Goal: Task Accomplishment & Management: Complete application form

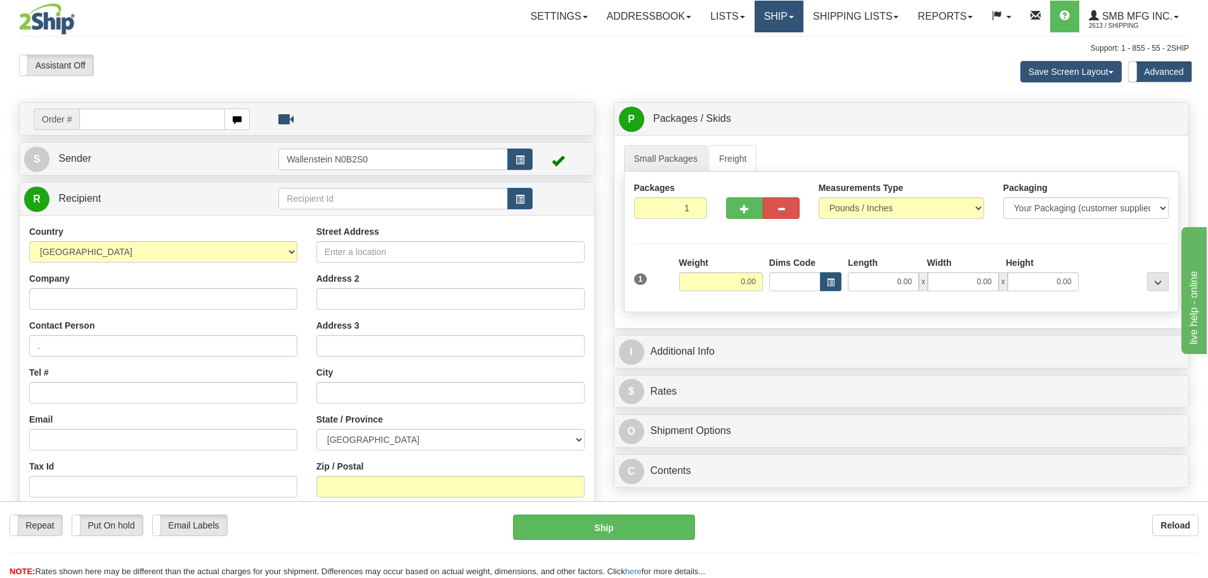
click at [773, 15] on link "Ship" at bounding box center [779, 17] width 49 height 32
click at [743, 45] on span "Ship Screen" at bounding box center [725, 44] width 48 height 10
click at [327, 192] on input "text" at bounding box center [393, 199] width 230 height 22
type input "JPSOUB"
click at [23, 308] on div "Country AFGHANISTAN ALAND ISLANDS ALBANIA ALGERIA AMERICAN SAMOA ANDORRA ANGOLA…" at bounding box center [307, 395] width 575 height 361
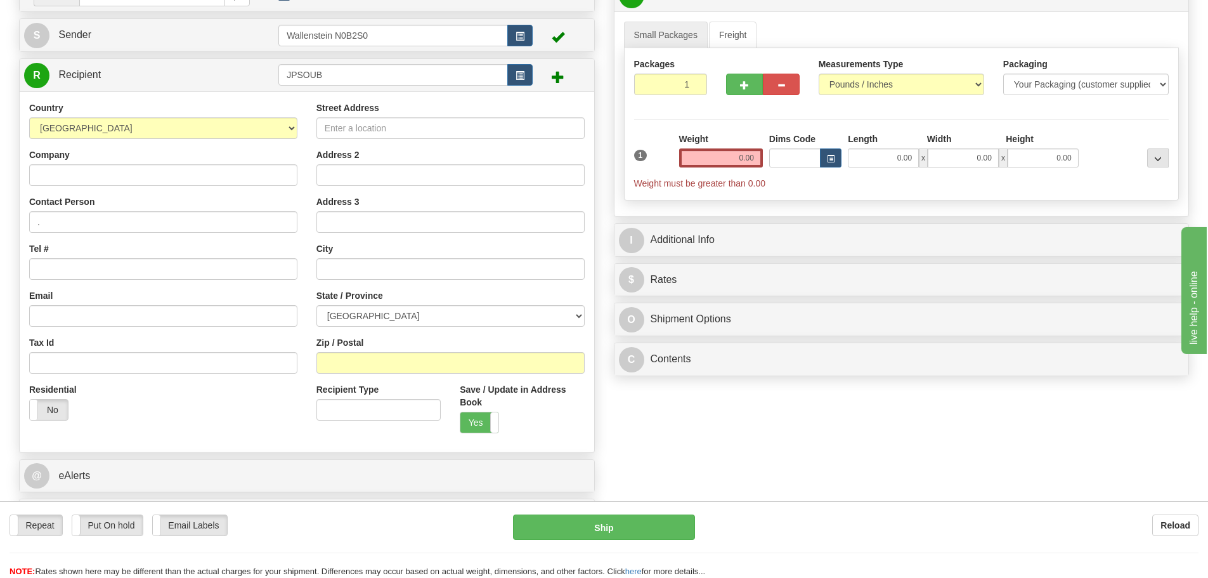
scroll to position [127, 0]
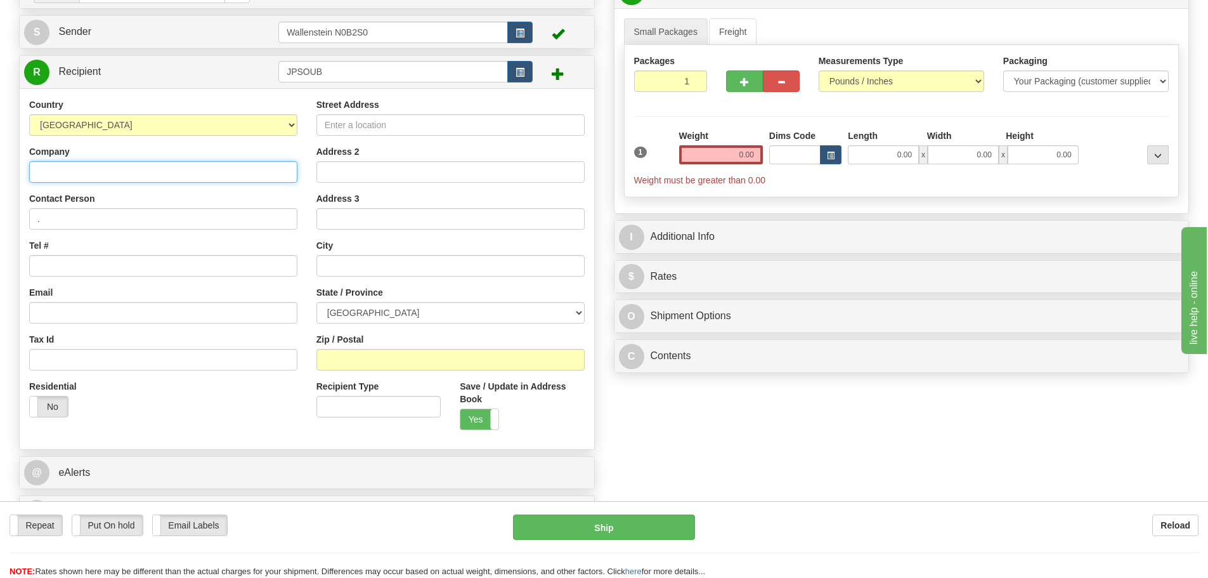
click at [130, 171] on input "Company" at bounding box center [163, 172] width 268 height 22
type input "J"
type input "SOUBRY Entreprises"
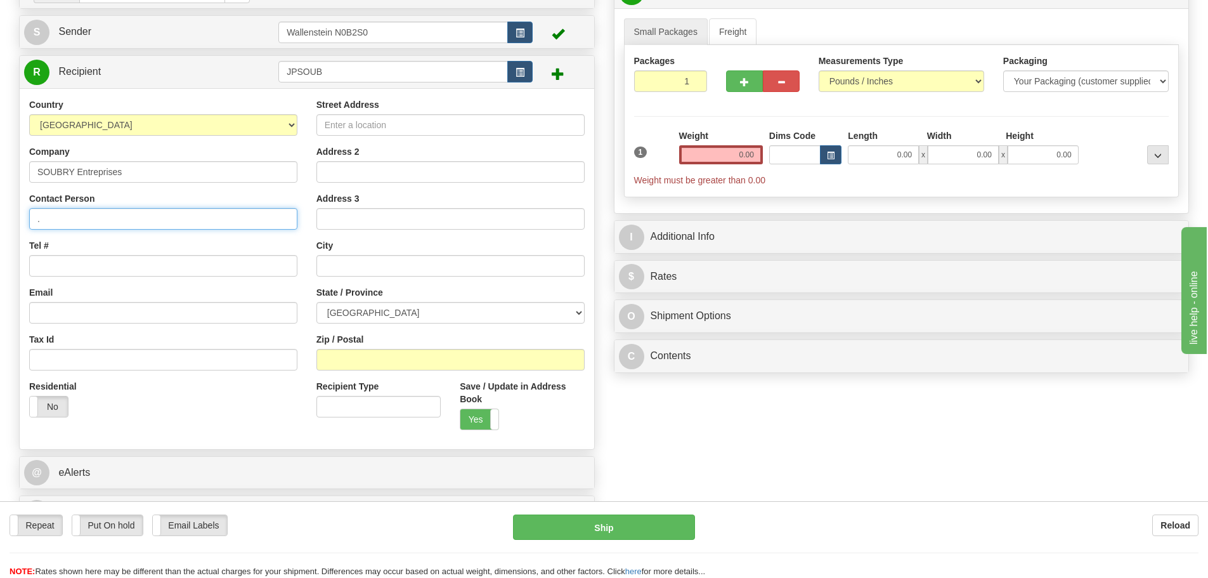
drag, startPoint x: 83, startPoint y: 223, endPoint x: -141, endPoint y: 223, distance: 223.9
click at [0, 223] on html "Training Course Close Toggle navigation Settings Shipping Preferences New Sende…" at bounding box center [604, 162] width 1208 height 578
type input "Charles"
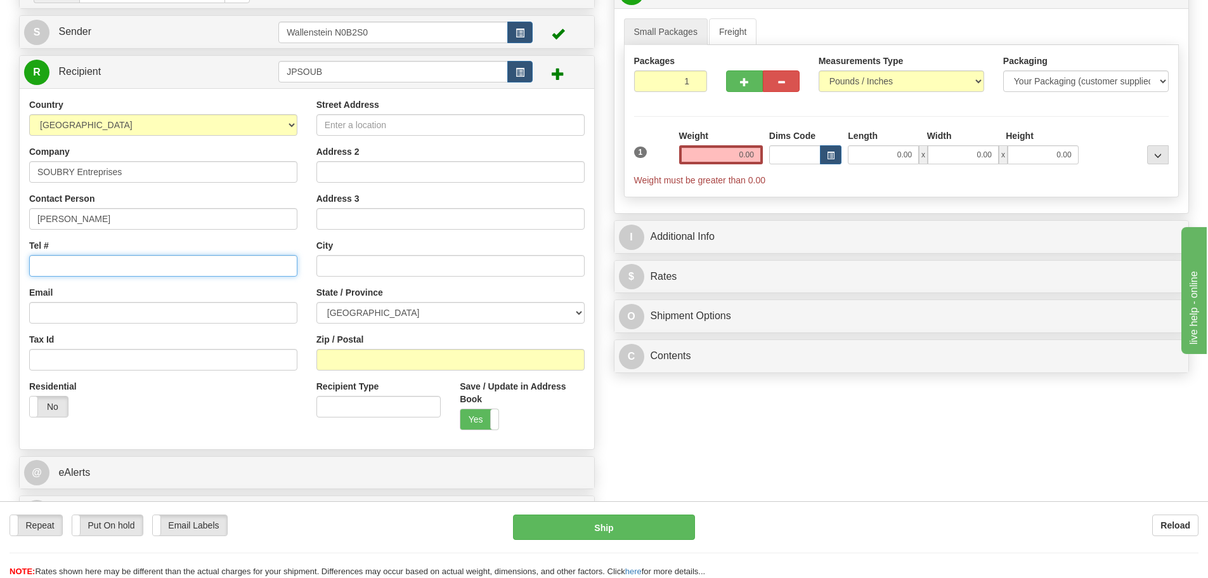
click at [85, 258] on input "Tel #" at bounding box center [163, 266] width 268 height 22
type input "514-257-0111"
click at [387, 129] on input "Street Address" at bounding box center [450, 125] width 268 height 22
type input "405 Dickson"
type input "Suite 209"
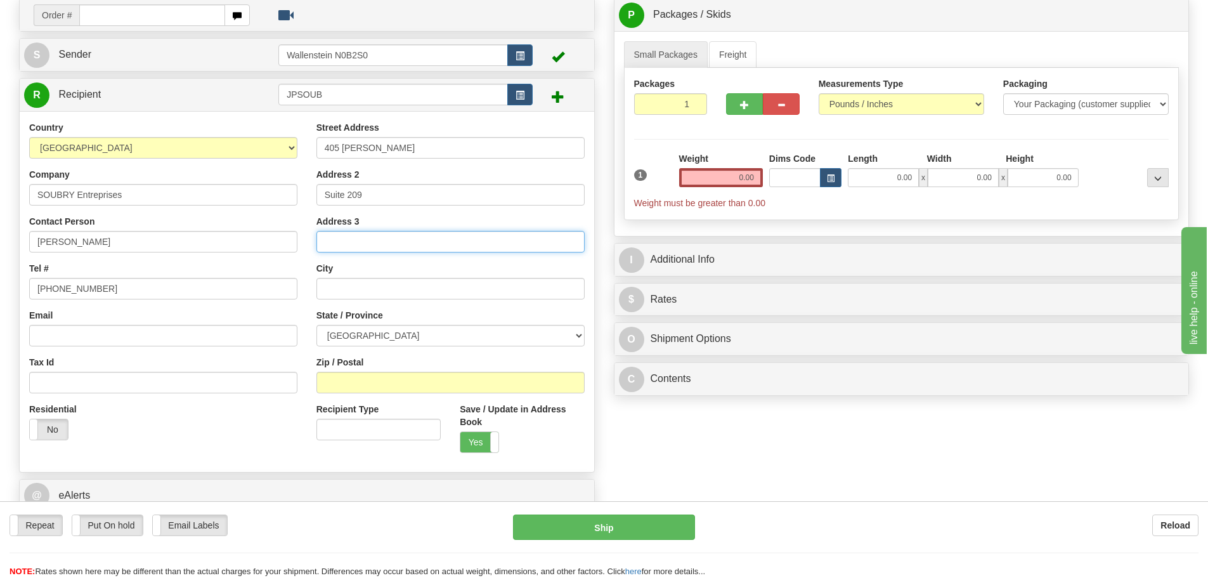
scroll to position [63, 0]
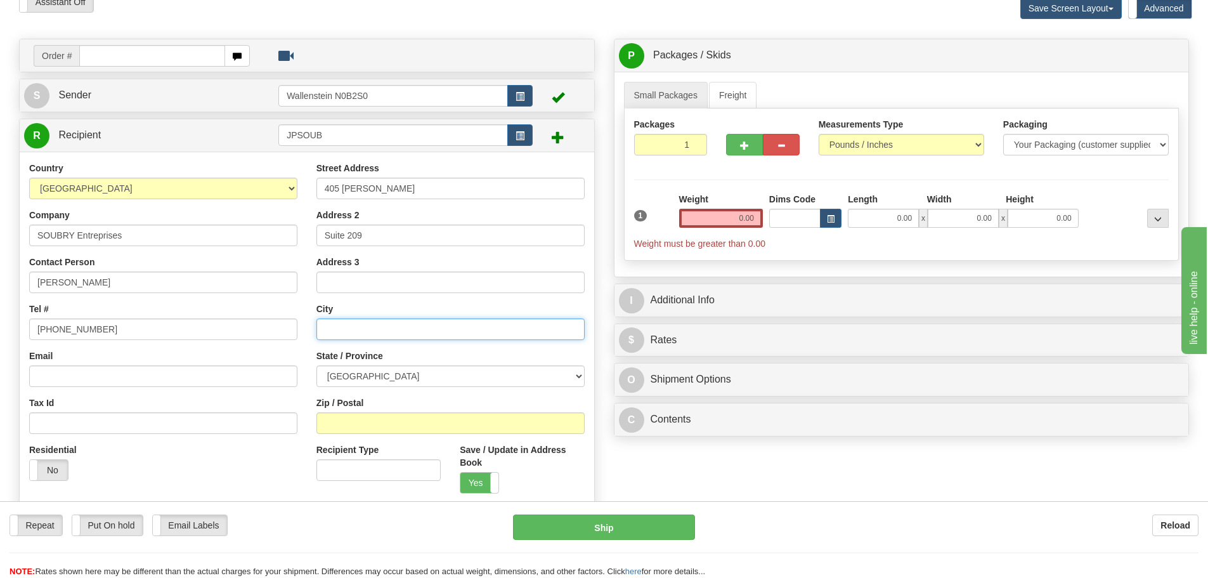
click at [335, 330] on input "text" at bounding box center [450, 329] width 268 height 22
type input "Montreal"
click at [357, 361] on label "State / Province" at bounding box center [349, 355] width 67 height 13
click at [357, 365] on select "ALBERTA BRITISH COLUMBIA MANITOBA NEW BRUNSWICK NEWFOUNDLAND NOVA SCOTIA NUNAVU…" at bounding box center [450, 376] width 268 height 22
click at [353, 372] on select "ALBERTA BRITISH COLUMBIA MANITOBA NEW BRUNSWICK NEWFOUNDLAND NOVA SCOTIA NUNAVU…" at bounding box center [450, 376] width 268 height 22
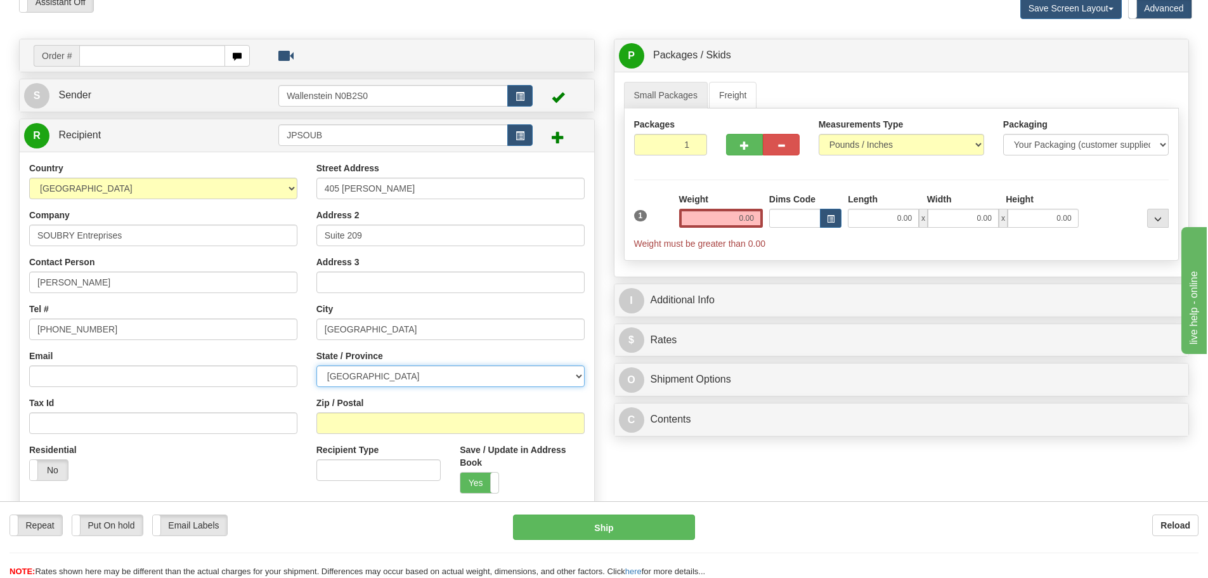
select select "QC"
click at [353, 372] on select "ALBERTA BRITISH COLUMBIA MANITOBA NEW BRUNSWICK NEWFOUNDLAND NOVA SCOTIA NUNAVU…" at bounding box center [450, 376] width 268 height 22
click at [348, 423] on input "Zip / Postal" at bounding box center [450, 423] width 268 height 22
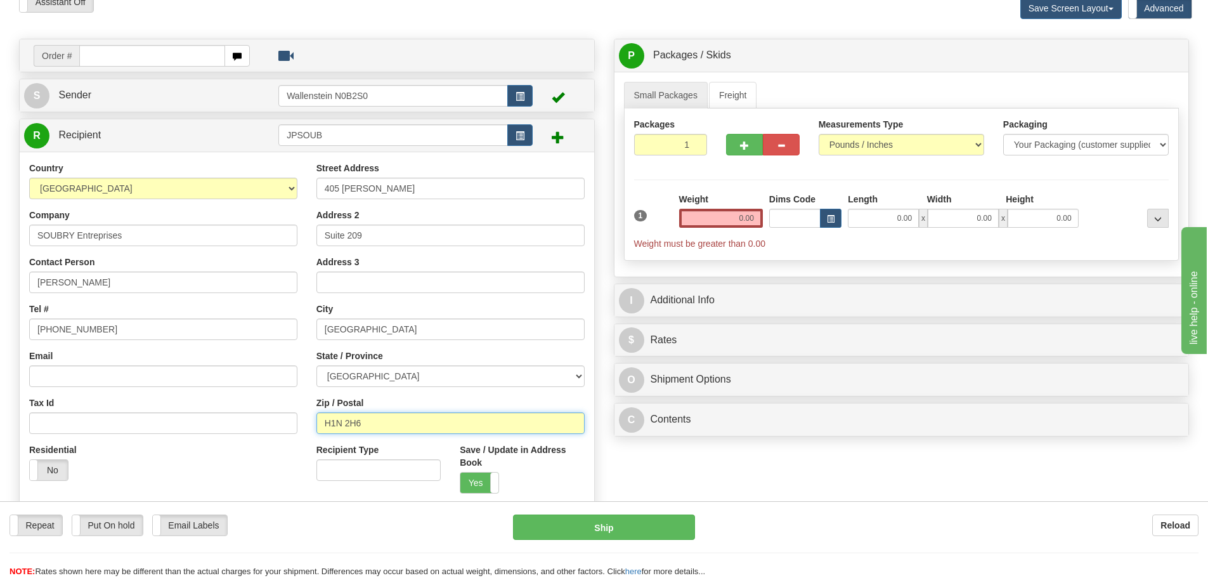
type input "H1N 2H6"
click at [708, 218] on input "0.00" at bounding box center [721, 218] width 84 height 19
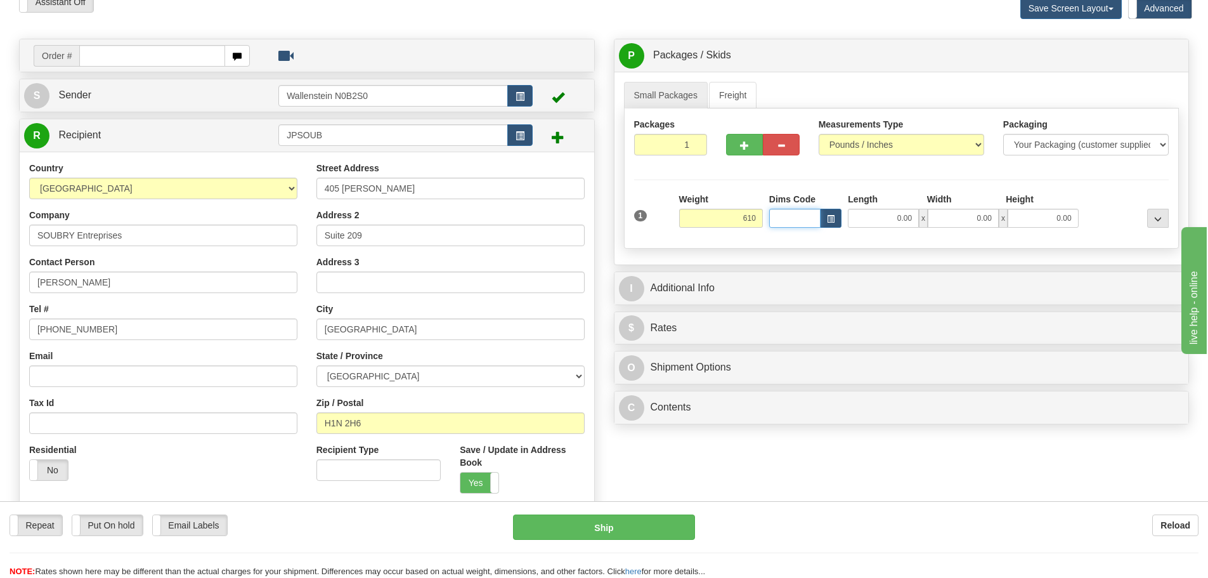
type input "610.00"
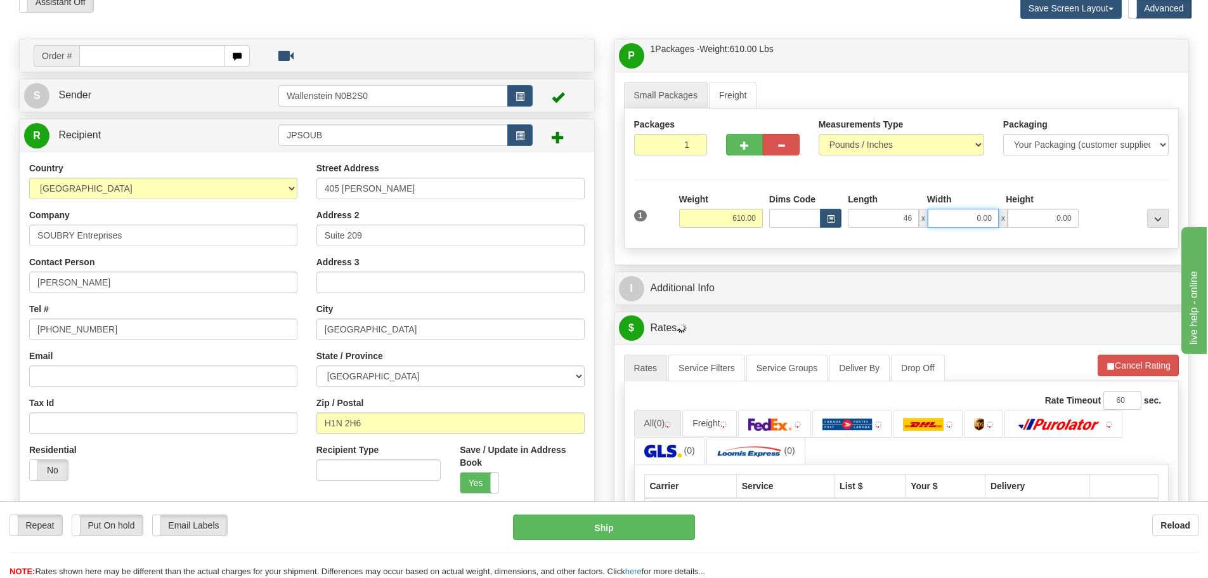
type input "46.00"
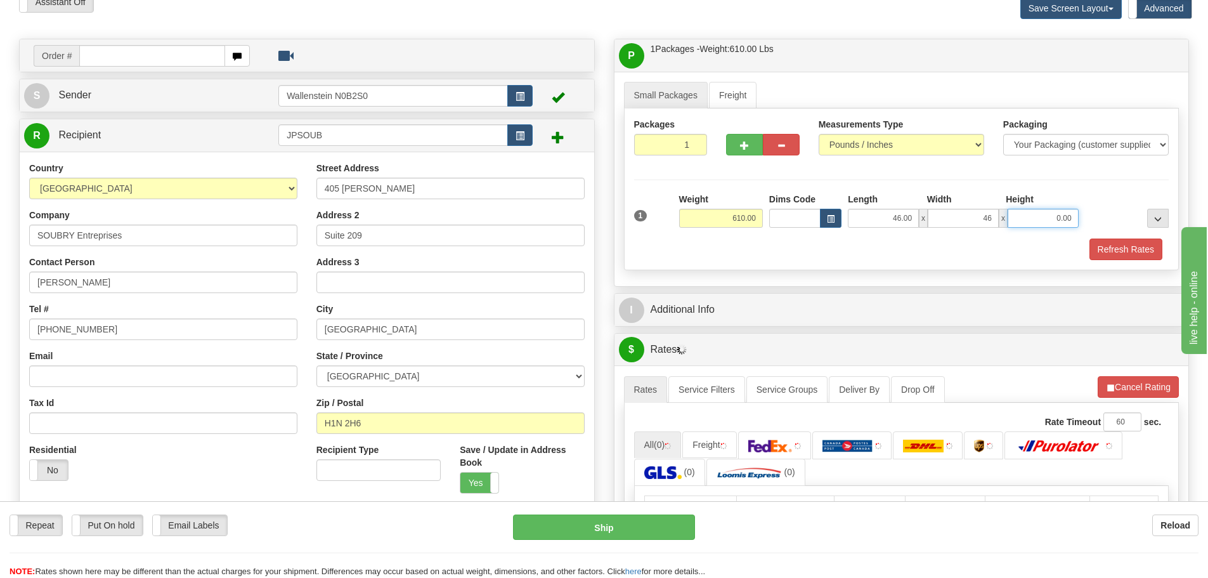
type input "46.00"
type input "70.00"
click at [1095, 244] on button "Refresh Rates" at bounding box center [1126, 249] width 73 height 22
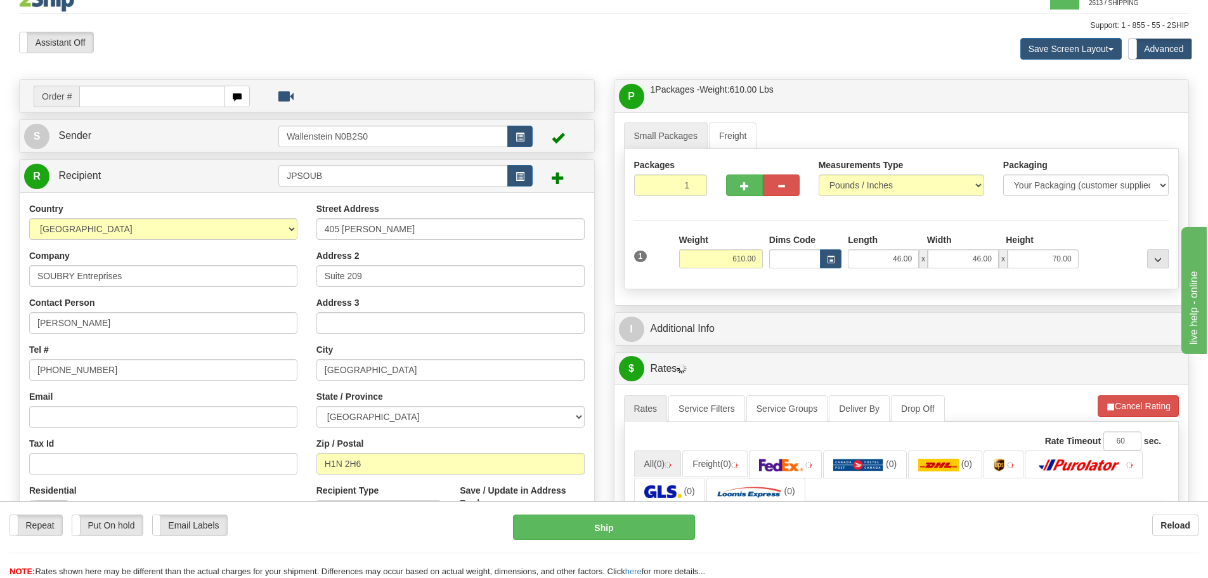
scroll to position [0, 0]
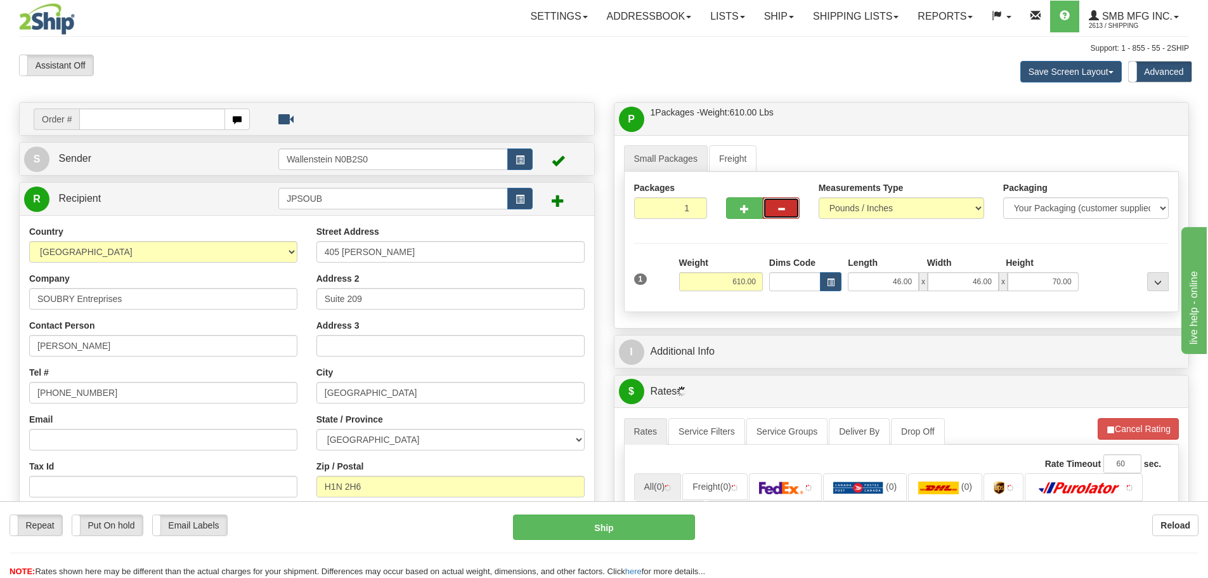
click at [777, 210] on span "button" at bounding box center [781, 209] width 9 height 8
click at [756, 204] on button "button" at bounding box center [744, 208] width 37 height 22
radio input "true"
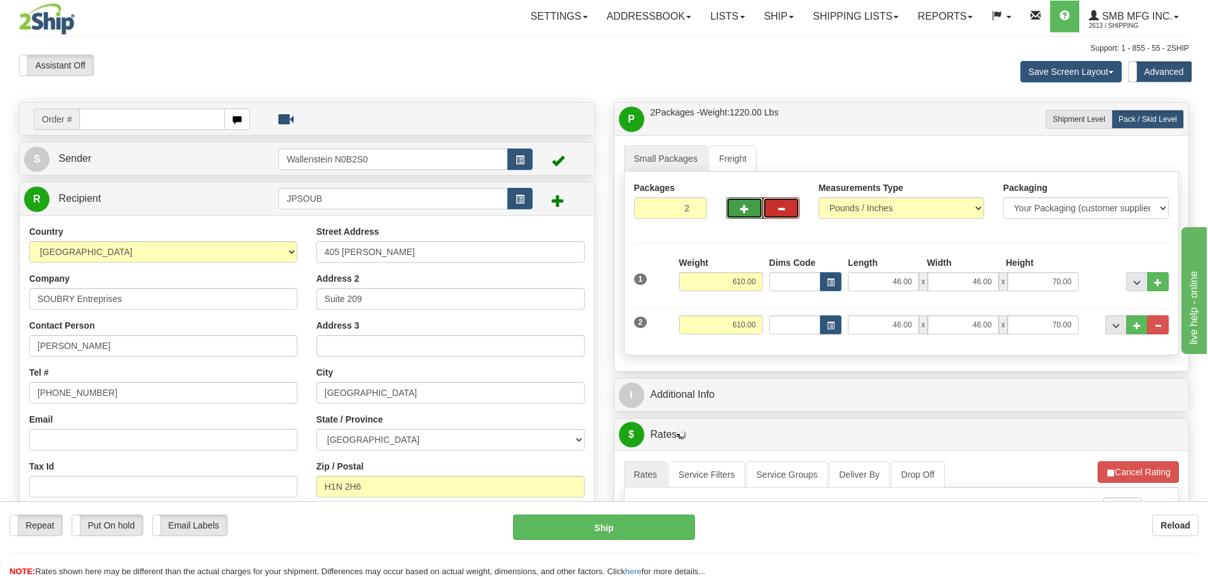
click at [771, 209] on button "button" at bounding box center [781, 208] width 37 height 22
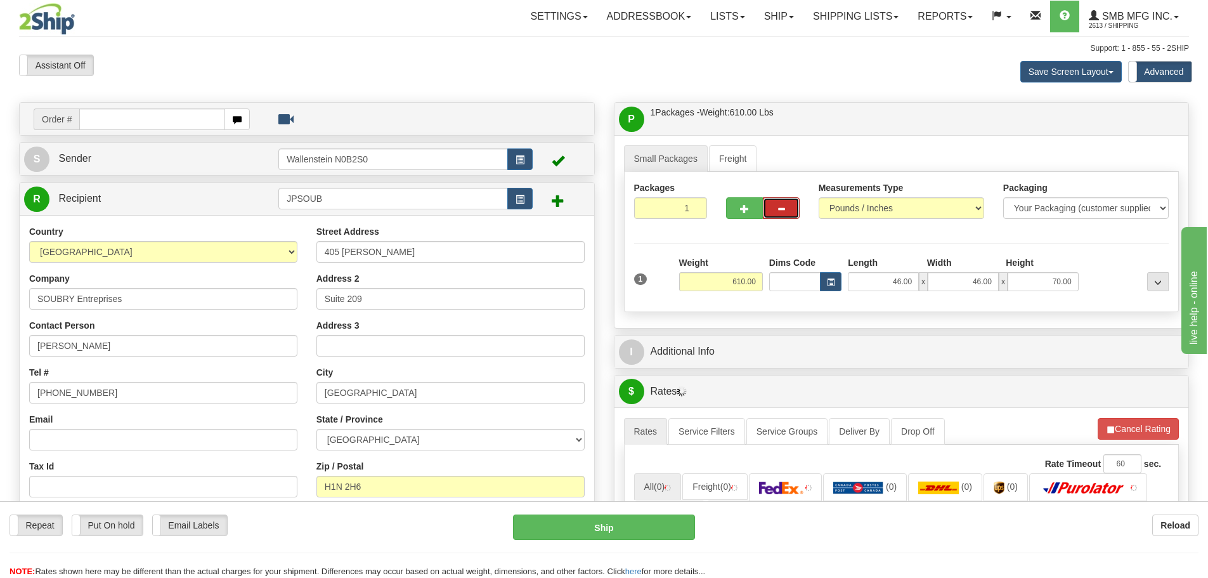
click at [773, 209] on button "button" at bounding box center [781, 208] width 37 height 22
drag, startPoint x: 663, startPoint y: 207, endPoint x: 779, endPoint y: 206, distance: 115.4
click at [679, 207] on input "1" at bounding box center [671, 208] width 74 height 22
click at [695, 212] on input "0" at bounding box center [671, 208] width 74 height 22
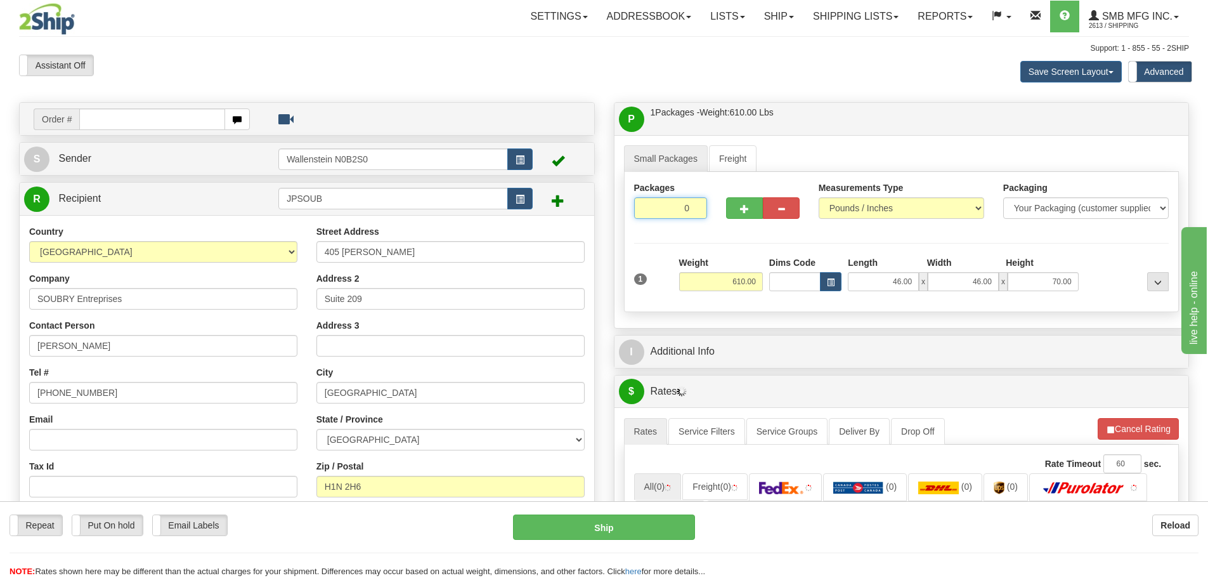
type input "1"
drag, startPoint x: 705, startPoint y: 283, endPoint x: 795, endPoint y: 281, distance: 90.7
click at [746, 282] on input "610.00" at bounding box center [721, 281] width 84 height 19
type input "00"
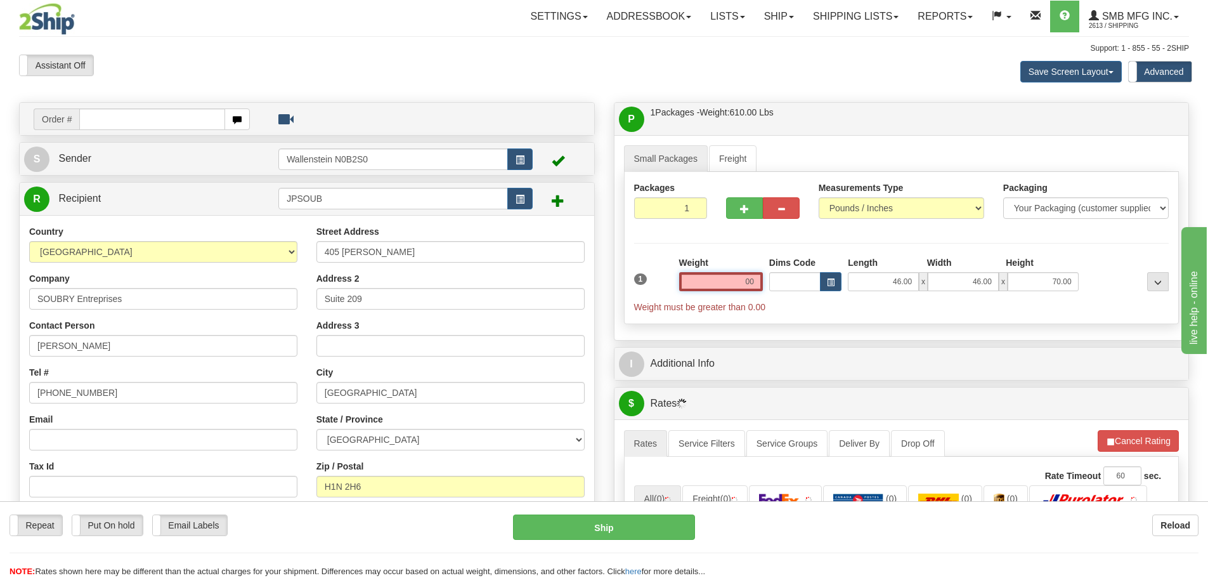
drag, startPoint x: 727, startPoint y: 288, endPoint x: 956, endPoint y: 239, distance: 234.1
click at [899, 264] on div "1 Weight 00 Dims Code Length" at bounding box center [902, 284] width 542 height 57
type input "0.00"
drag, startPoint x: 873, startPoint y: 285, endPoint x: 1006, endPoint y: 268, distance: 134.4
click at [1006, 268] on div "Length Width Height 46.00 x 46.00 x 70.00" at bounding box center [963, 273] width 237 height 35
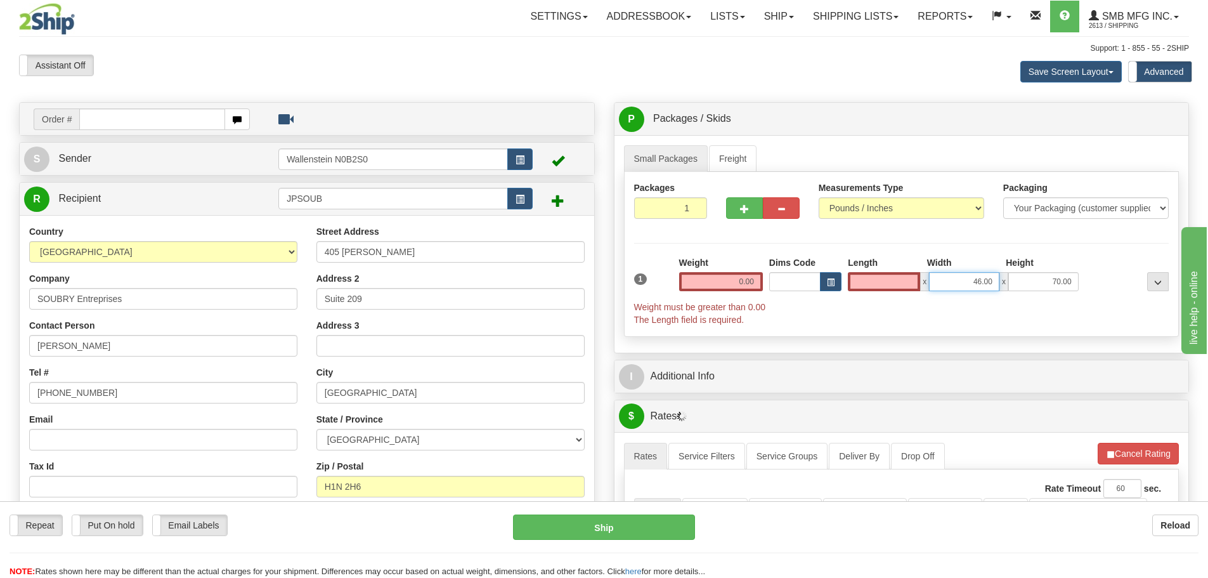
type input "0.00"
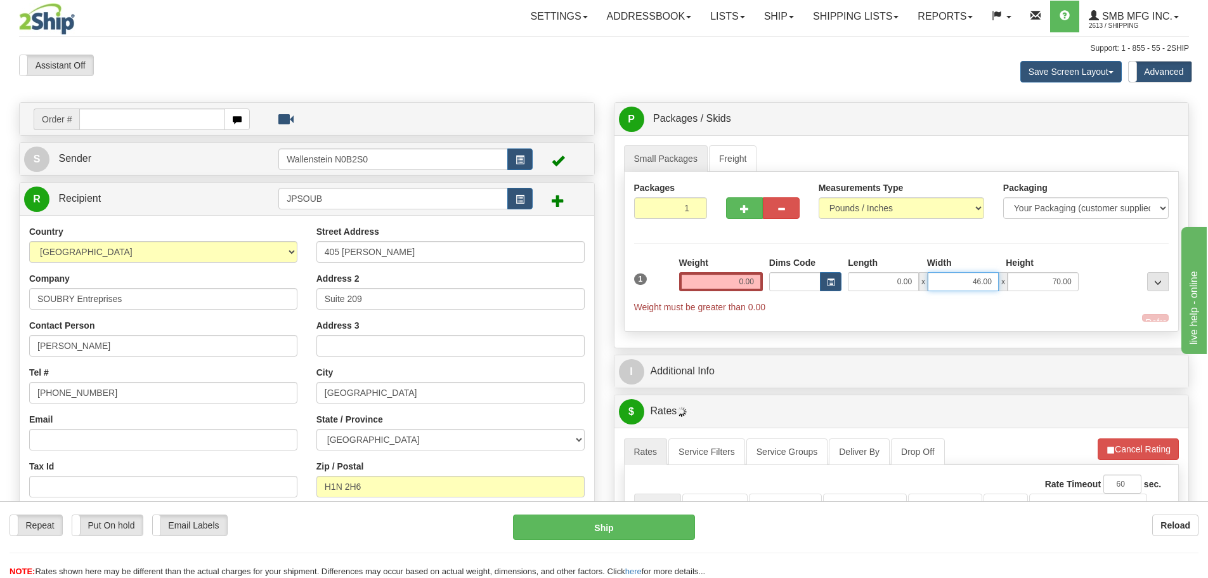
drag, startPoint x: 949, startPoint y: 277, endPoint x: 1099, endPoint y: 264, distance: 150.2
click at [1058, 276] on div "0.00 x 46.00 x 70.00" at bounding box center [963, 281] width 230 height 19
click at [1107, 259] on div at bounding box center [1127, 273] width 90 height 35
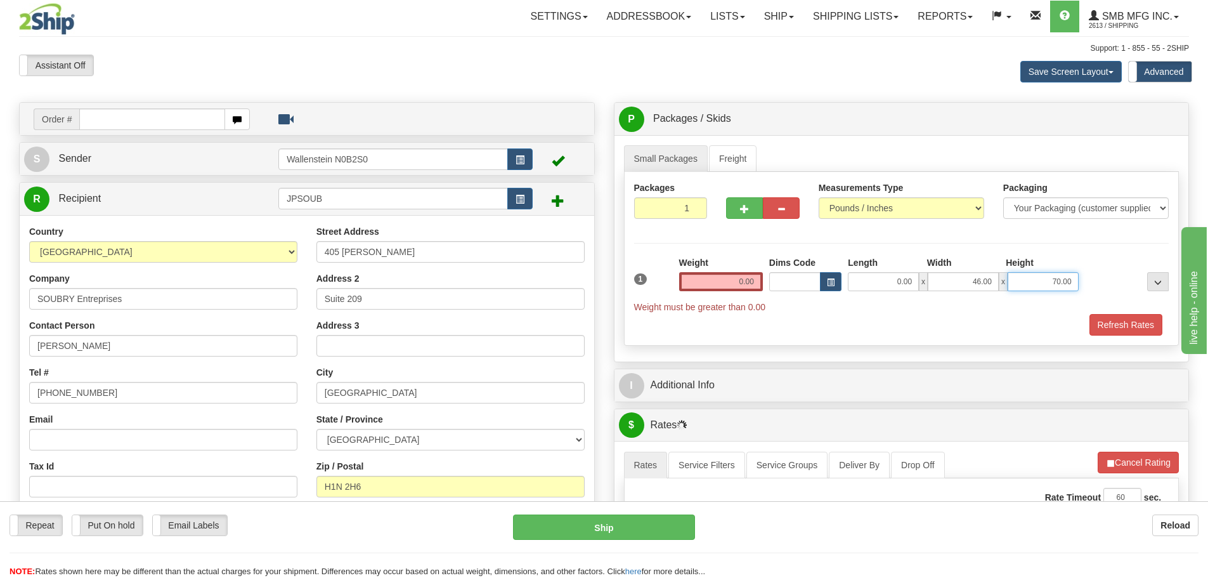
drag, startPoint x: 1069, startPoint y: 280, endPoint x: 1153, endPoint y: 265, distance: 85.6
click at [1149, 268] on div "1 Weight 0.00 Dims Code 0.00" at bounding box center [902, 284] width 542 height 57
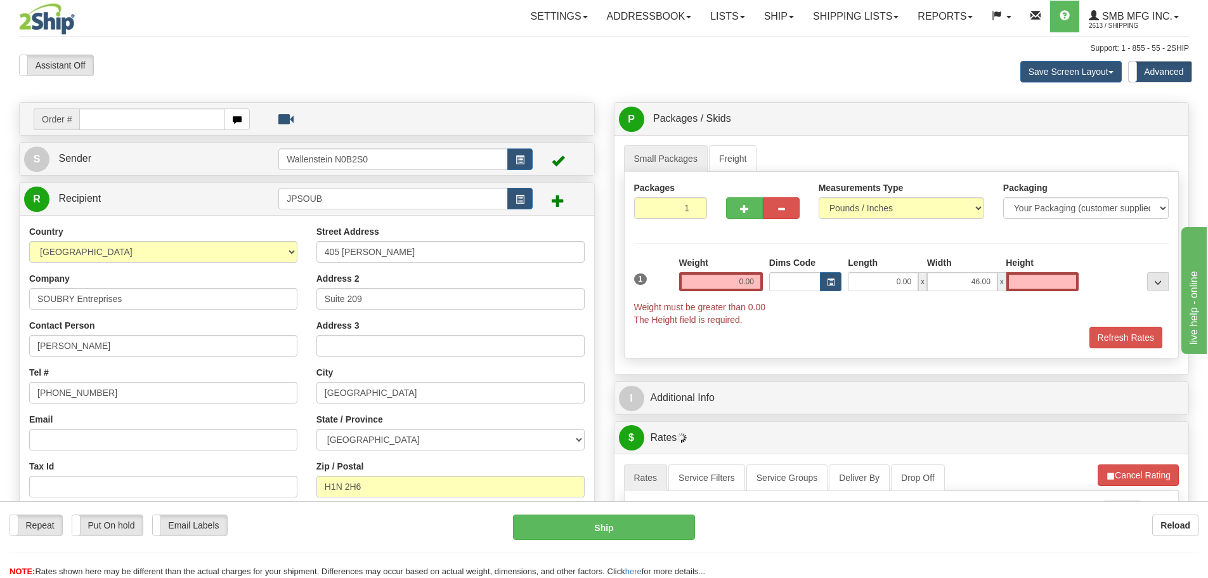
type input "0.00"
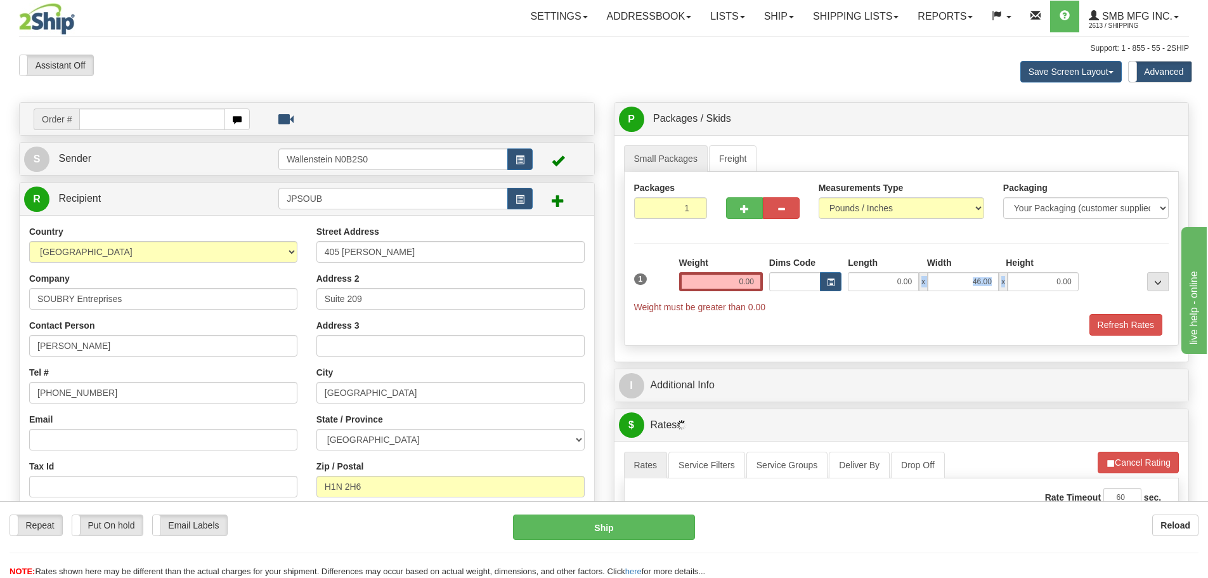
drag, startPoint x: 921, startPoint y: 281, endPoint x: 1085, endPoint y: 261, distance: 165.5
click at [1060, 267] on div "Length Width Height 0.00 x 46.00 x 0.00" at bounding box center [963, 273] width 237 height 35
click at [934, 277] on input "46.00" at bounding box center [963, 281] width 71 height 19
drag, startPoint x: 937, startPoint y: 278, endPoint x: 1094, endPoint y: 270, distance: 157.5
click at [1060, 275] on div "0.00 x 46.00 x 0.00" at bounding box center [963, 281] width 230 height 19
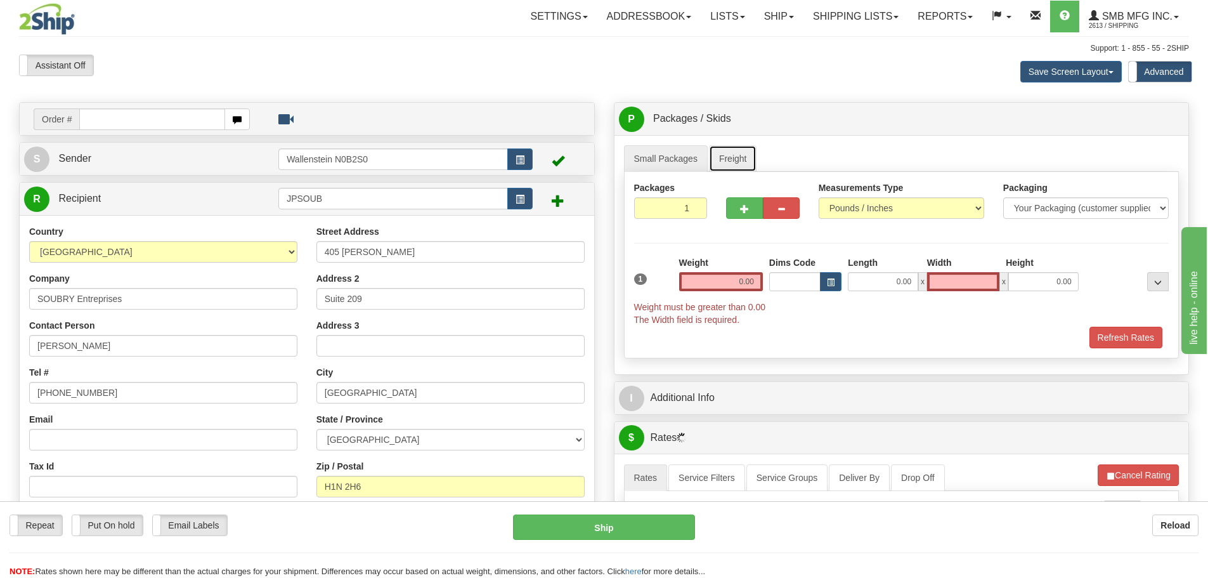
type input "0.00"
click at [730, 156] on link "Freight" at bounding box center [733, 158] width 48 height 27
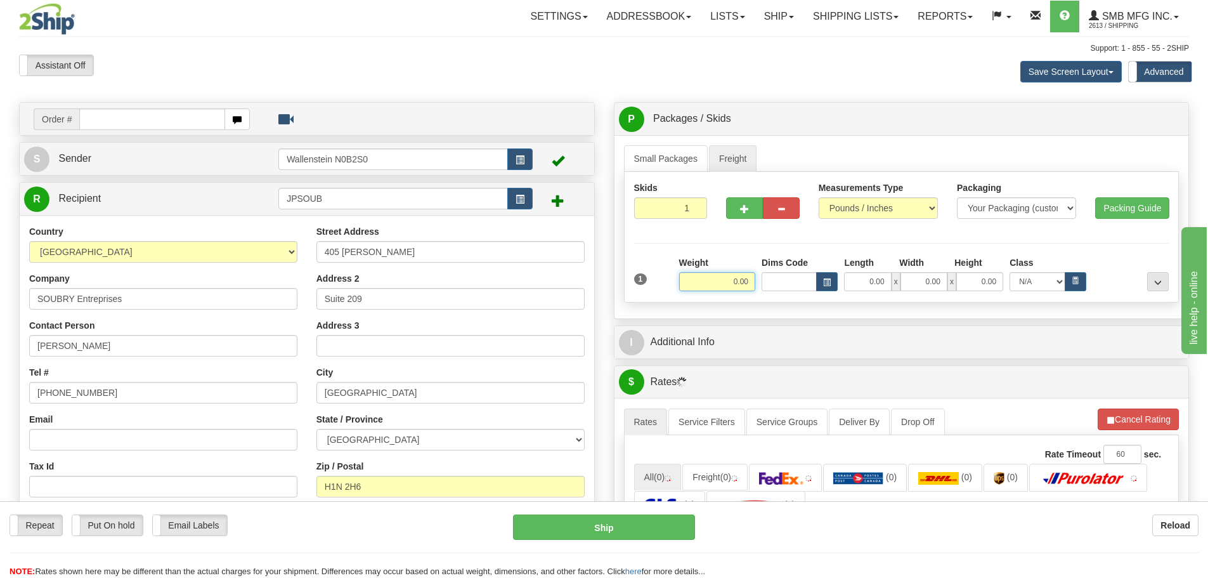
click at [708, 277] on input "0.00" at bounding box center [717, 281] width 76 height 19
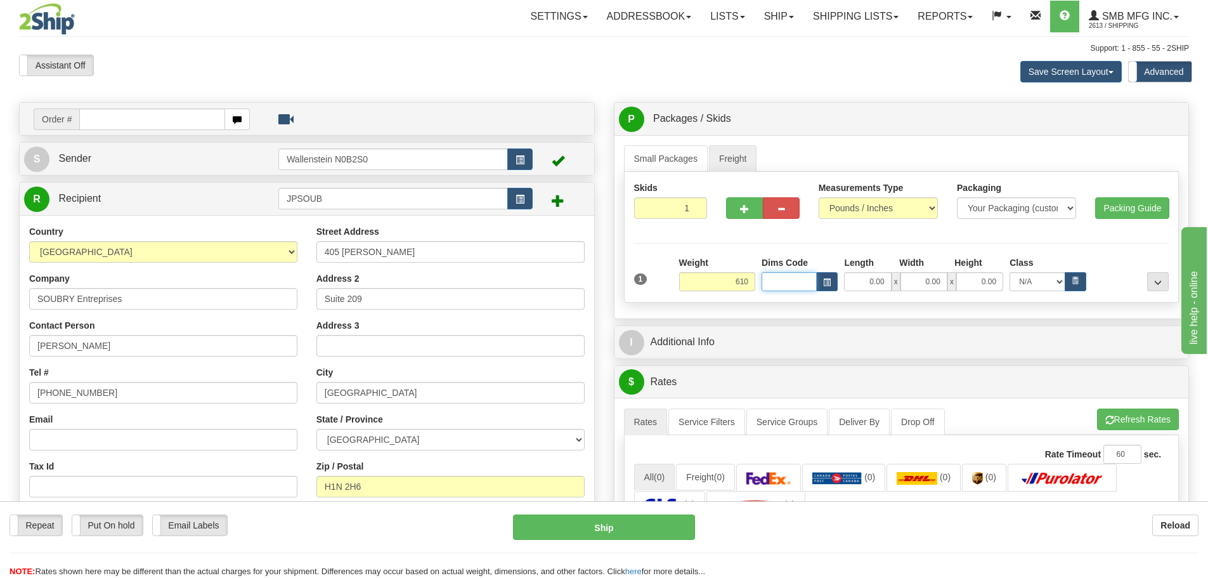
type input "610.00"
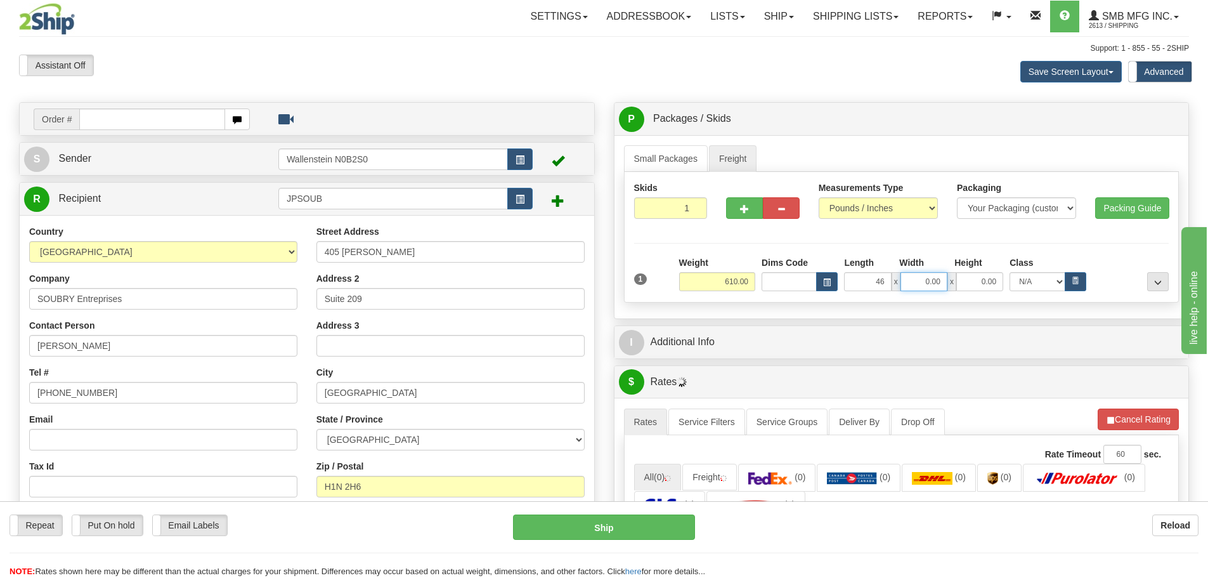
type input "46.00"
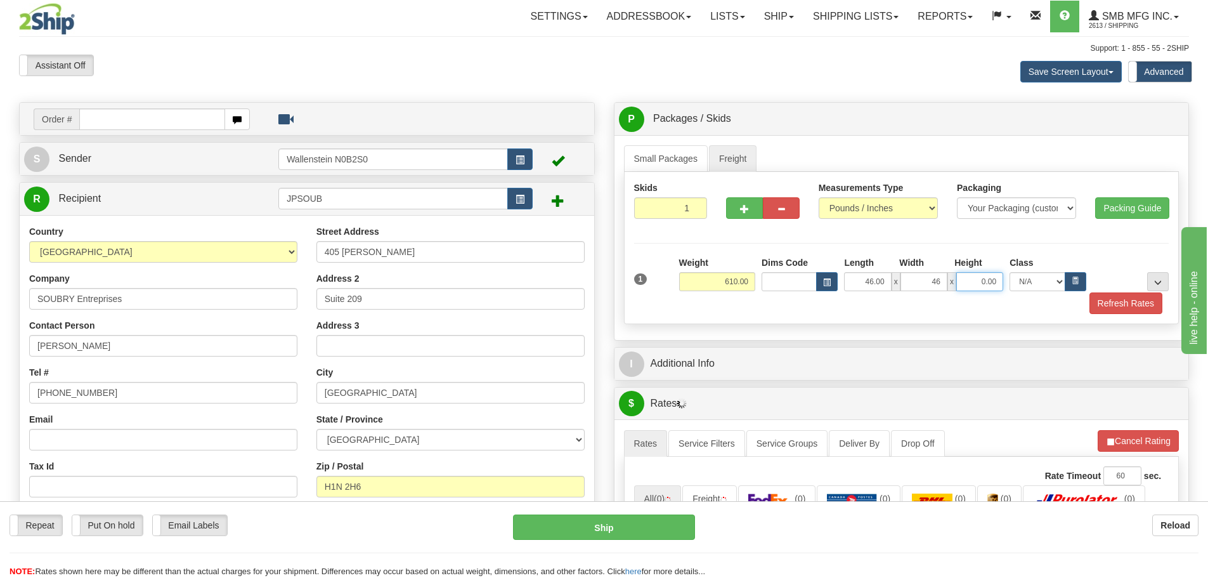
type input "46.00"
type input "70.00"
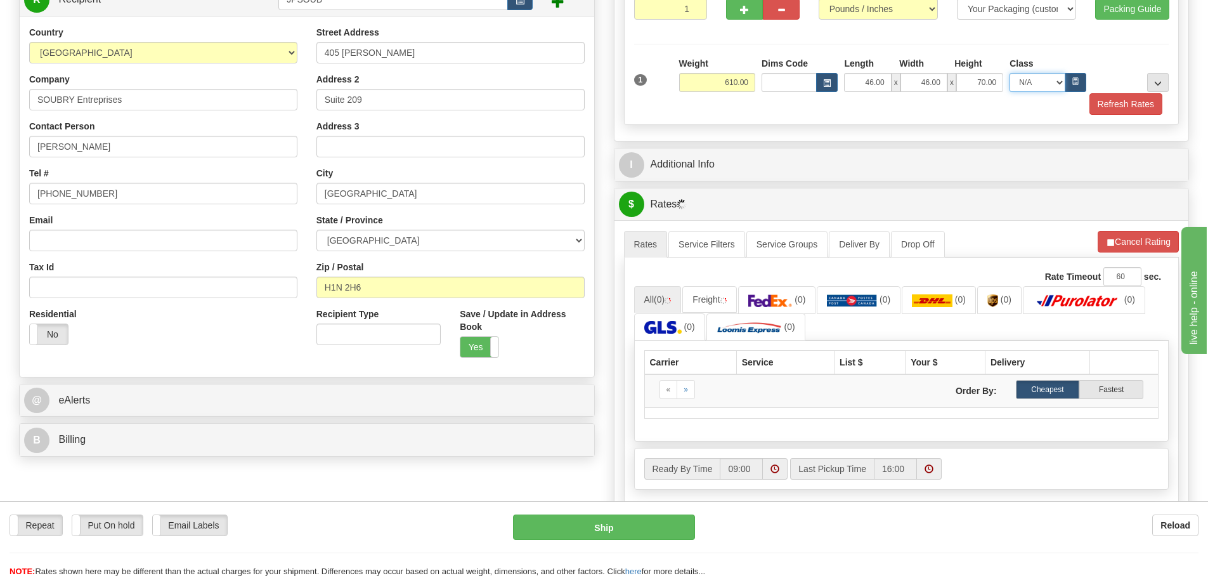
scroll to position [254, 0]
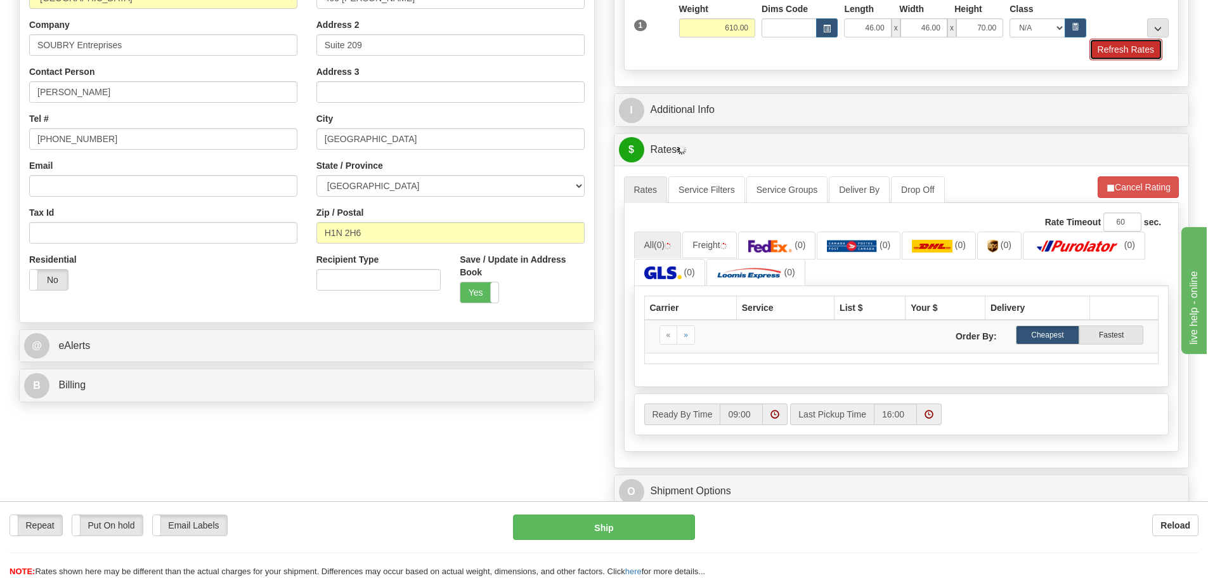
click at [1115, 42] on button "Refresh Rates" at bounding box center [1126, 50] width 73 height 22
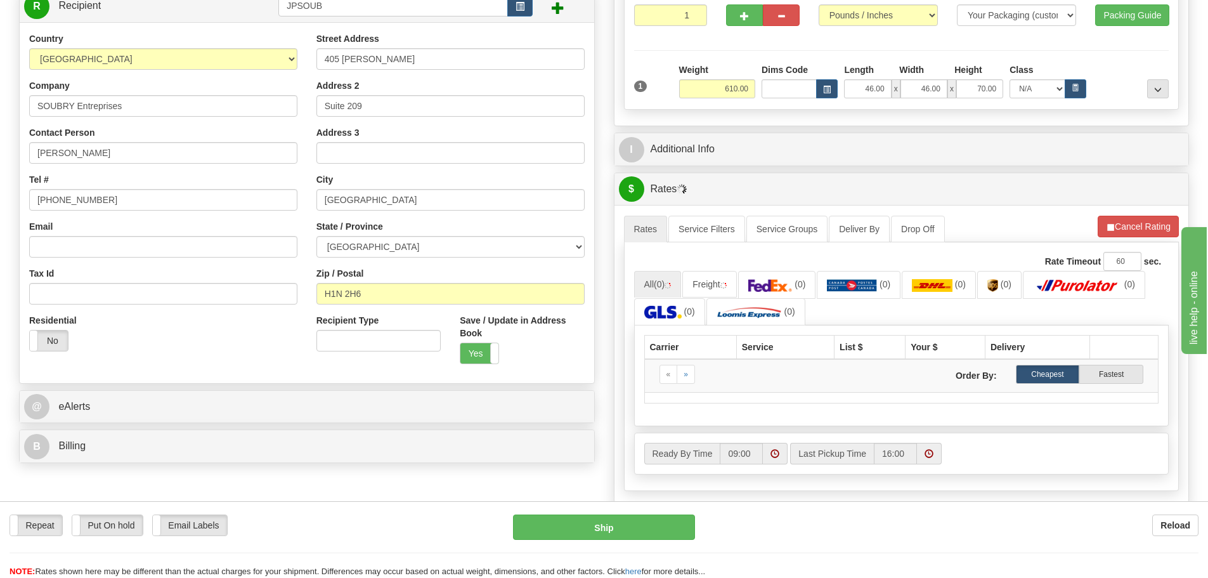
scroll to position [317, 0]
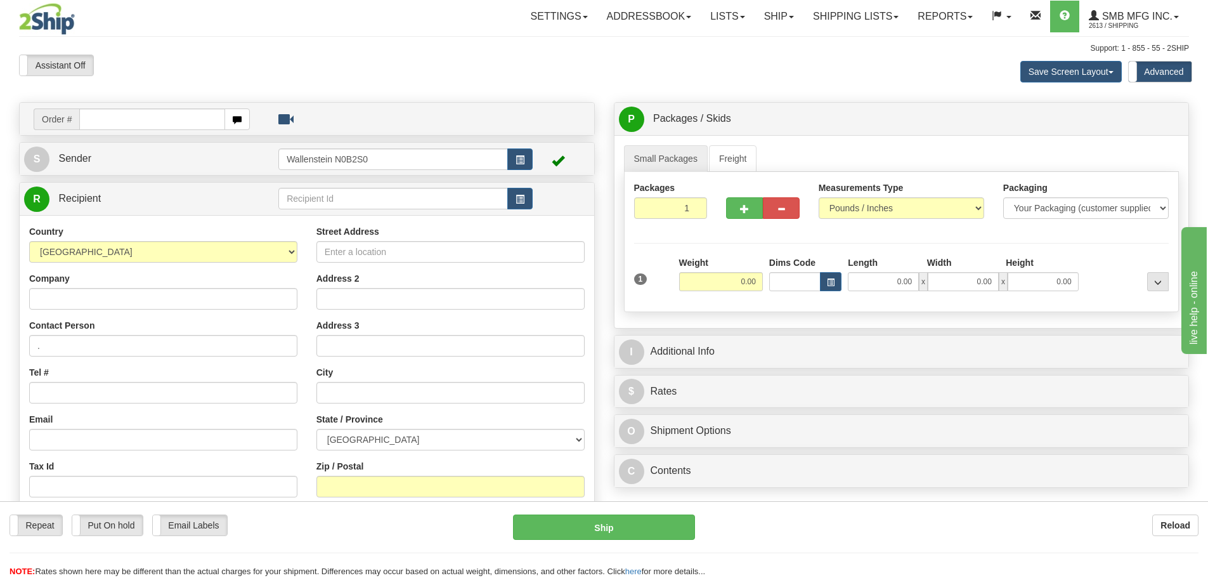
drag, startPoint x: 925, startPoint y: 4, endPoint x: 907, endPoint y: 63, distance: 61.0
click at [907, 63] on div "Save Screen Layout Save Layout Reset to Default Standard Advanced" at bounding box center [950, 72] width 495 height 34
click at [332, 202] on input "text" at bounding box center [393, 199] width 230 height 22
type input "JPSOUB"
click at [112, 308] on div "Country AFGHANISTAN ALAND ISLANDS ALBANIA ALGERIA AMERICAN SAMOA ANDORRA ANGOLA…" at bounding box center [307, 395] width 575 height 361
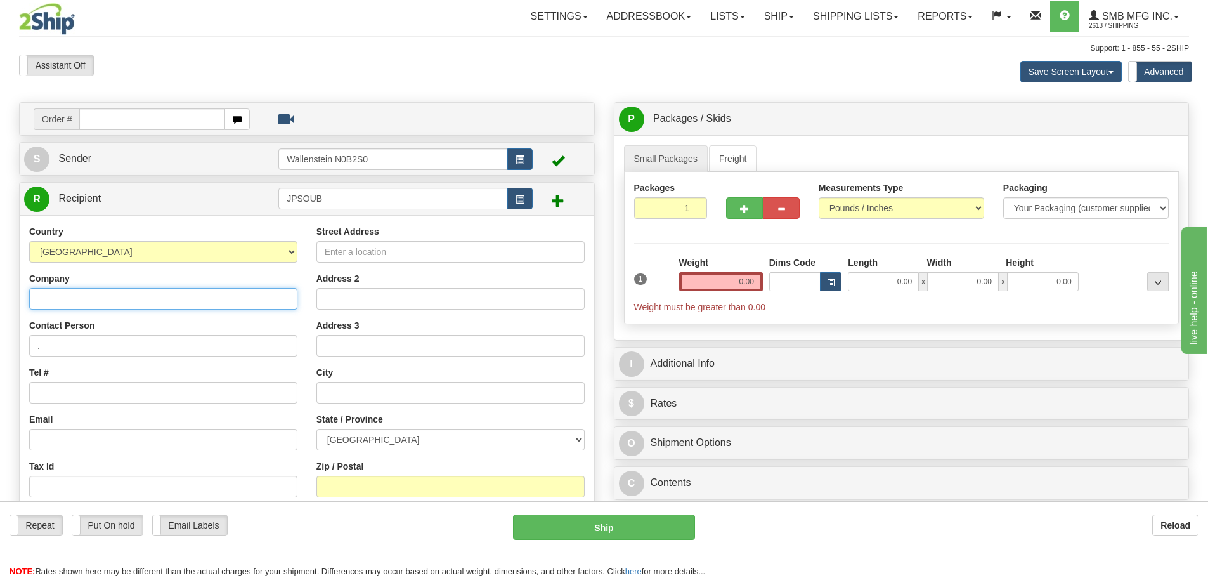
click at [114, 299] on input "Company" at bounding box center [163, 299] width 268 height 22
type input "SOUBRY Entreprises"
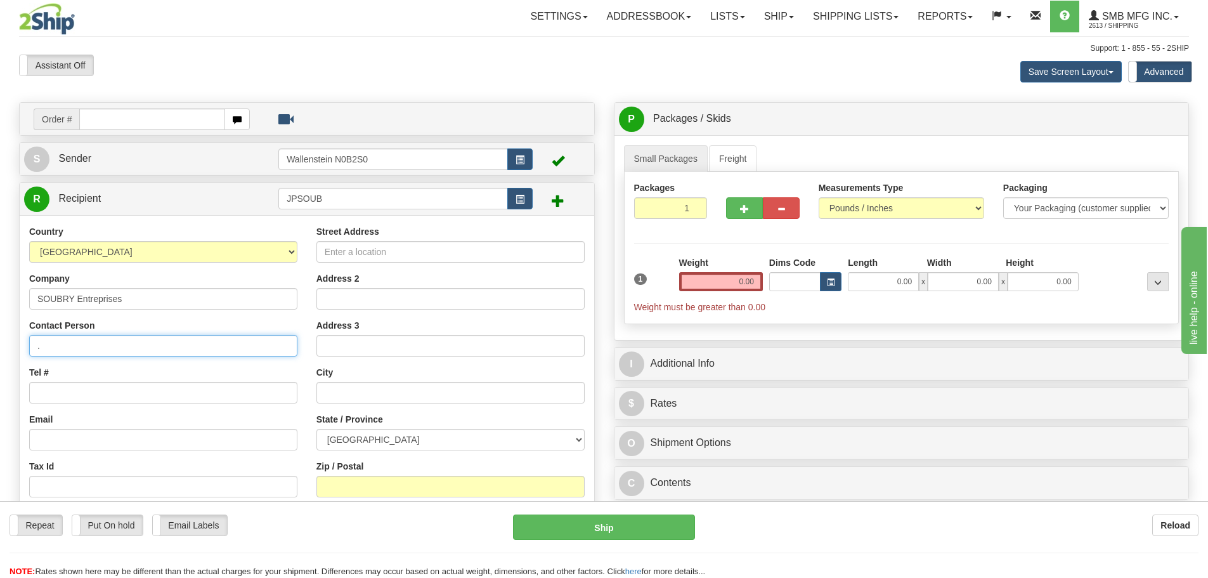
click at [143, 347] on input "." at bounding box center [163, 346] width 268 height 22
type input ".Charles"
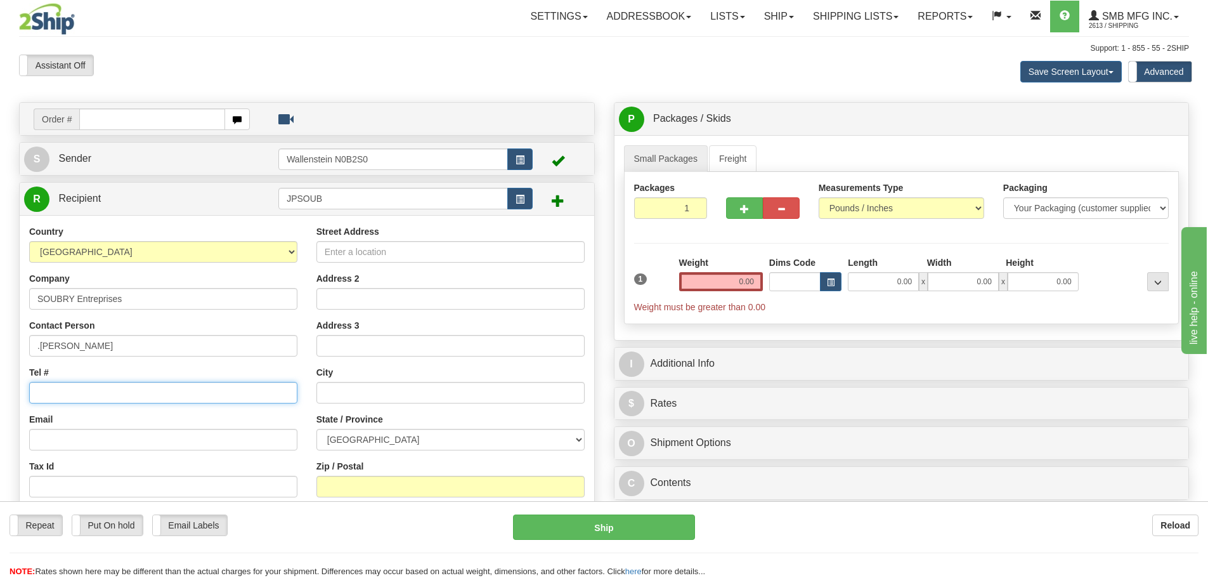
click at [103, 387] on input "Tel #" at bounding box center [163, 393] width 268 height 22
type input "514-257-0111"
click at [734, 280] on input "0.00" at bounding box center [721, 281] width 84 height 19
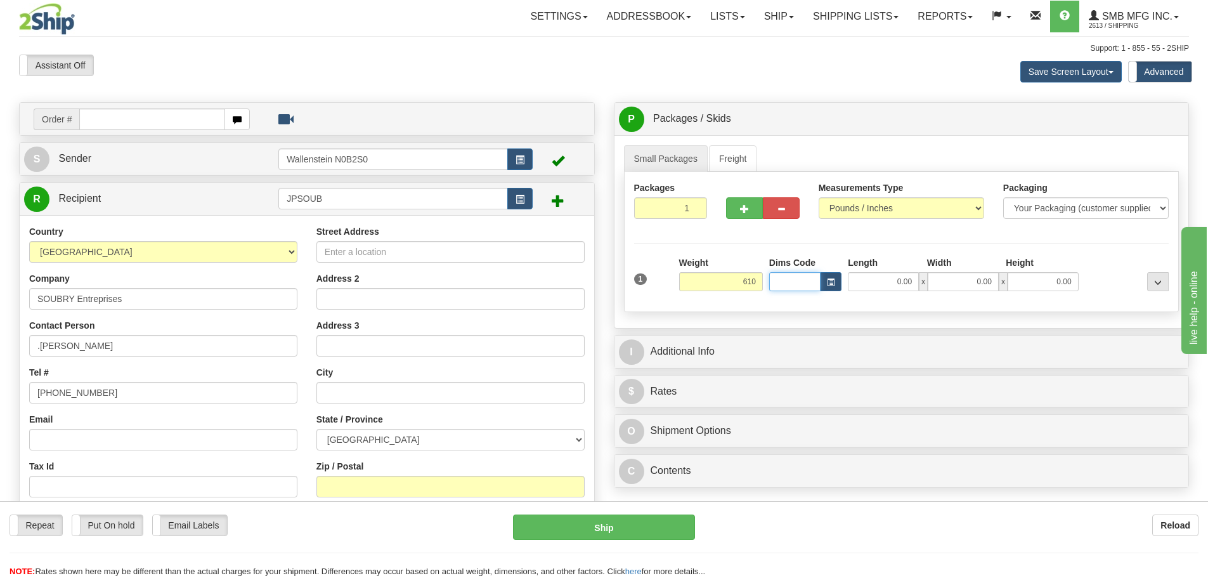
type input "610.00"
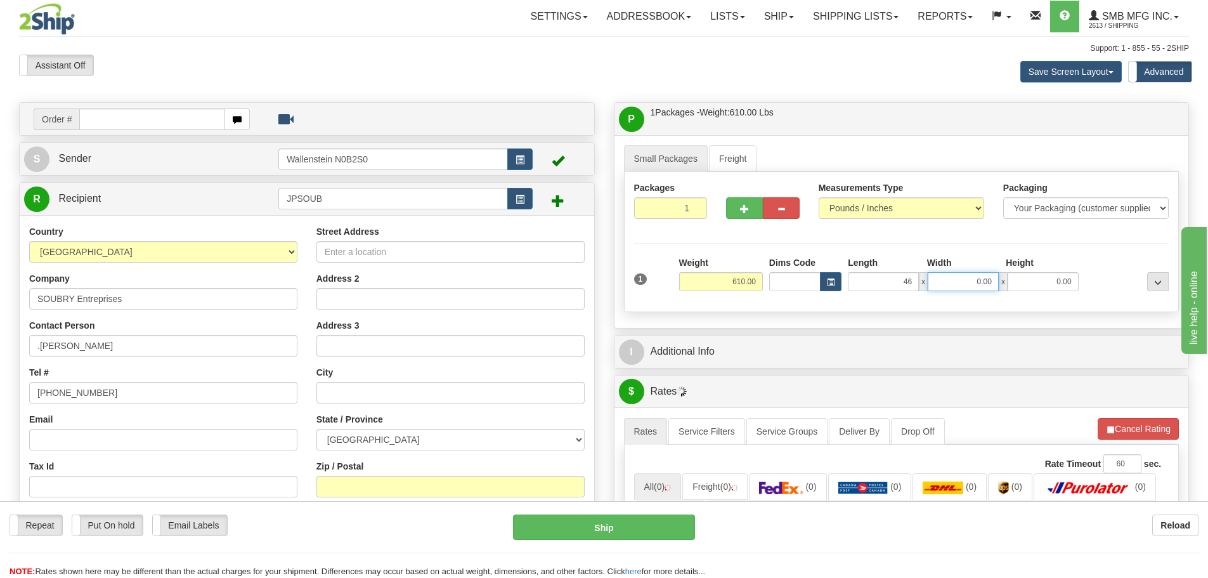
type input "46.00"
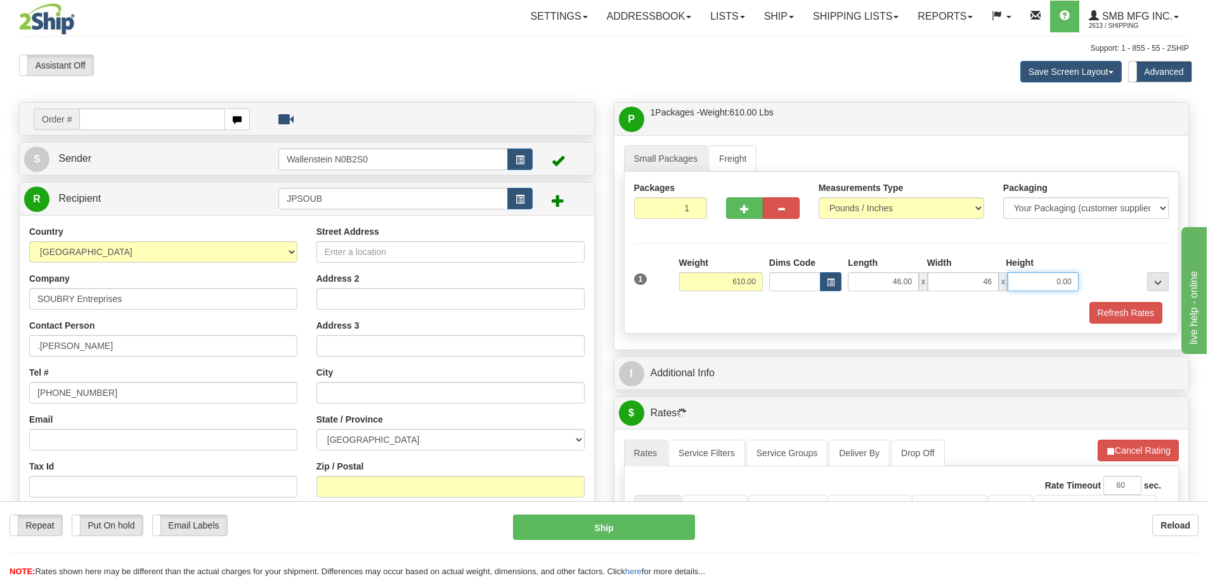
type input "46.00"
type input "70.00"
drag, startPoint x: 712, startPoint y: 285, endPoint x: 874, endPoint y: 245, distance: 167.2
click at [864, 246] on div "Packages 1 1 Measurements Type" at bounding box center [902, 253] width 556 height 162
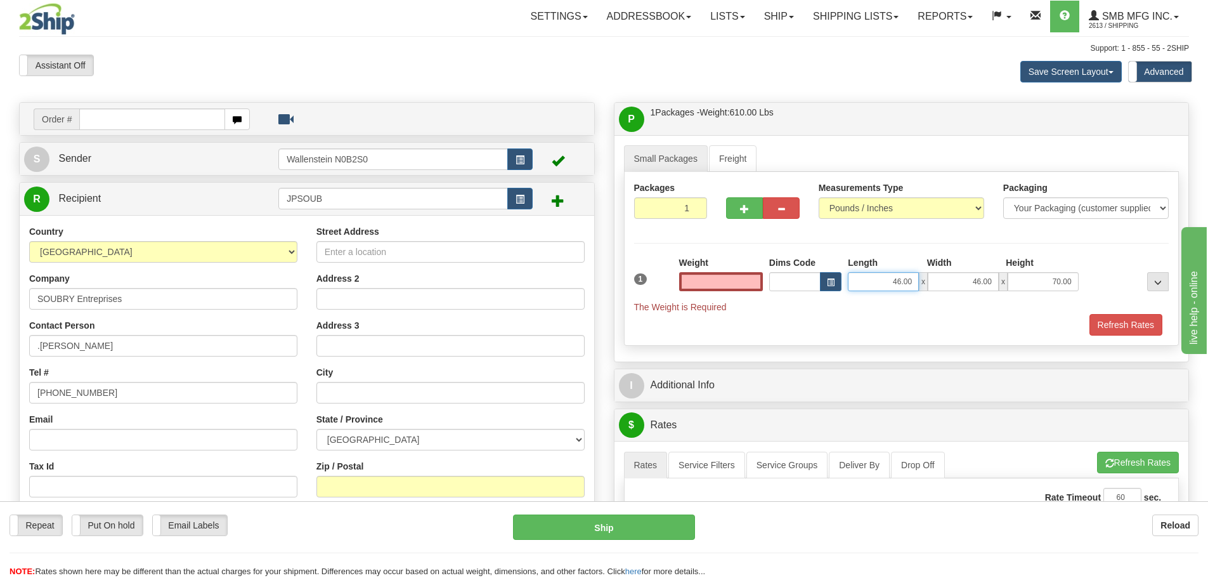
type input "0.00"
drag, startPoint x: 881, startPoint y: 273, endPoint x: 996, endPoint y: 268, distance: 115.6
click at [996, 268] on div "Length Width Height 46.00 x 46.00 x 70.00" at bounding box center [963, 273] width 237 height 35
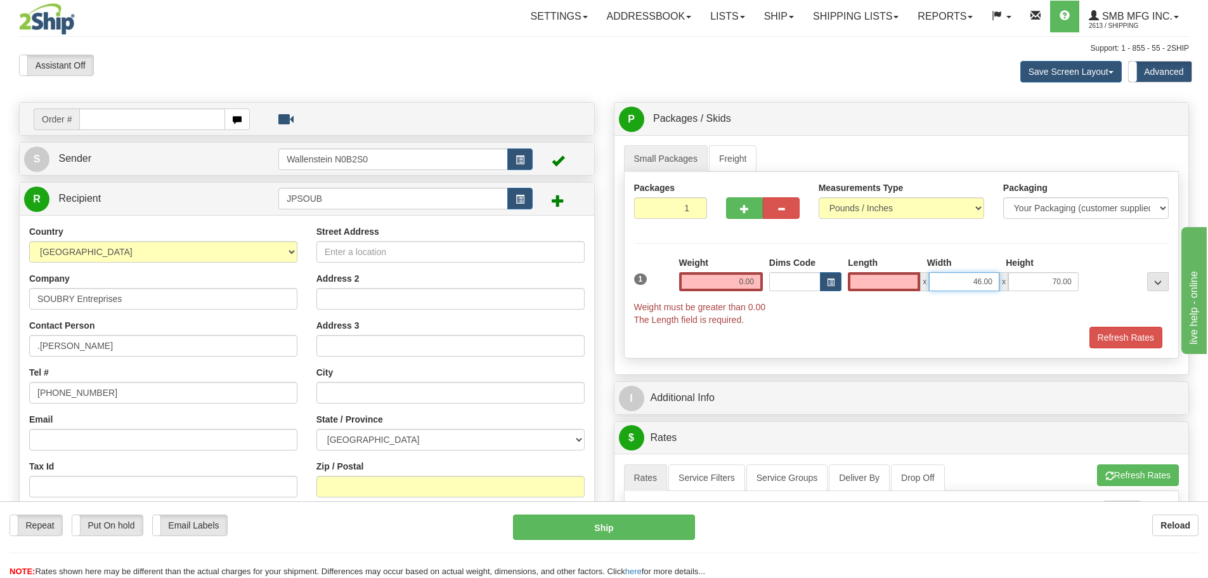
type input "0.00"
drag, startPoint x: 958, startPoint y: 280, endPoint x: 1062, endPoint y: 274, distance: 104.2
click at [1060, 275] on div "0.00 x 46.00 x 70.00" at bounding box center [963, 281] width 230 height 19
type input "0.00"
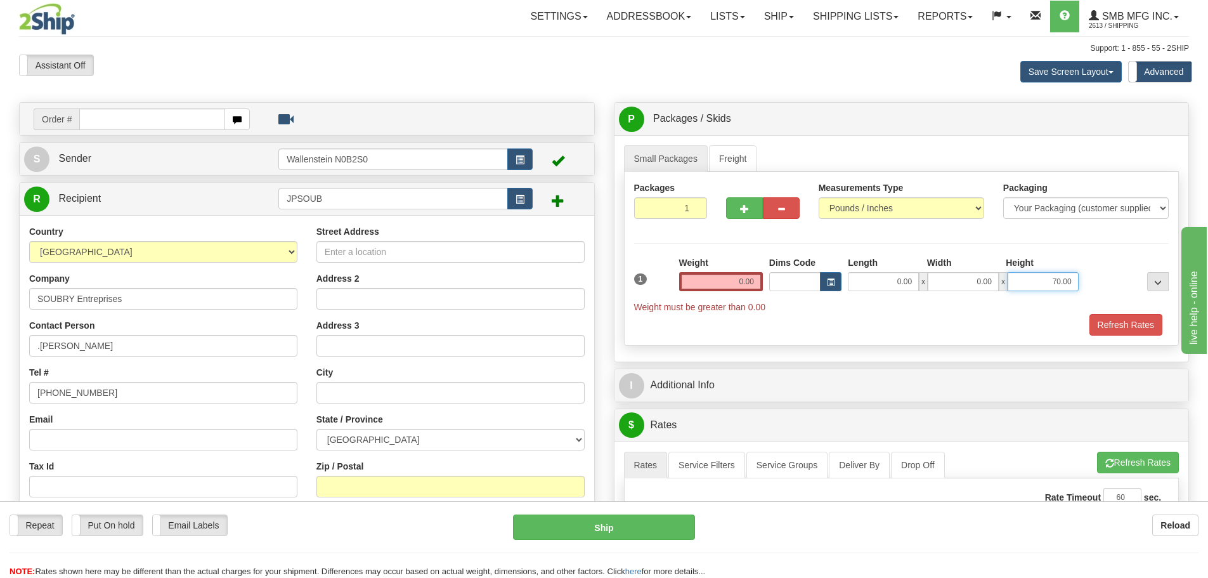
drag, startPoint x: 1026, startPoint y: 286, endPoint x: 1145, endPoint y: 270, distance: 120.4
click at [1141, 271] on div "1 Weight 0.00 Dims Code 0.00" at bounding box center [902, 284] width 542 height 57
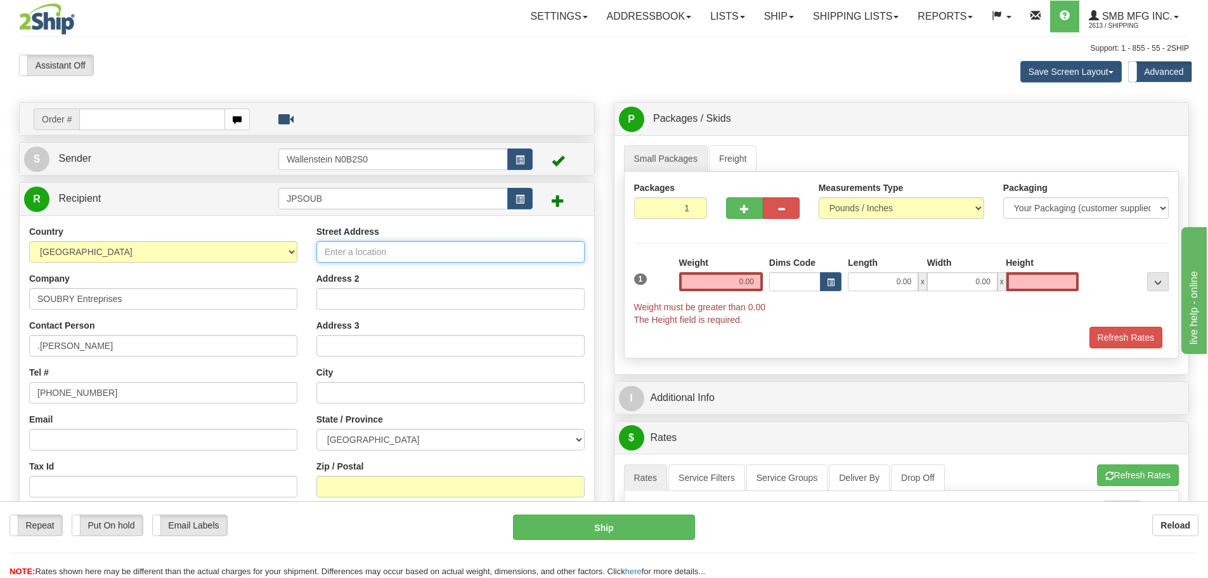
type input "0.00"
click at [386, 252] on input "Street Address" at bounding box center [450, 252] width 268 height 22
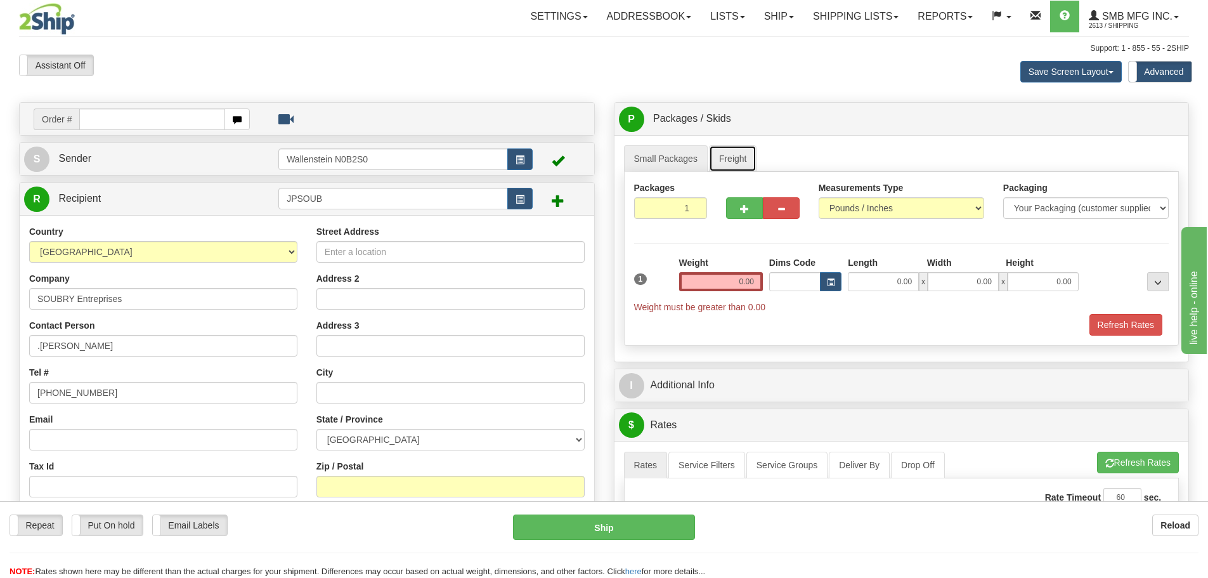
click at [754, 156] on link "Freight" at bounding box center [733, 158] width 48 height 27
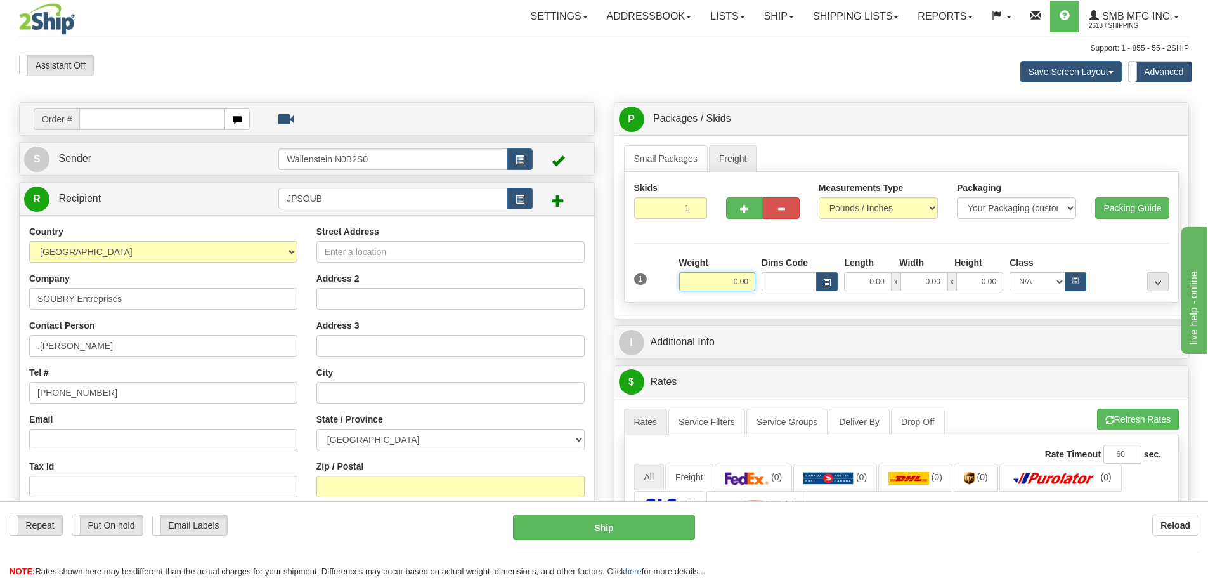
click at [709, 286] on input "0.00" at bounding box center [717, 281] width 76 height 19
type input "610.00"
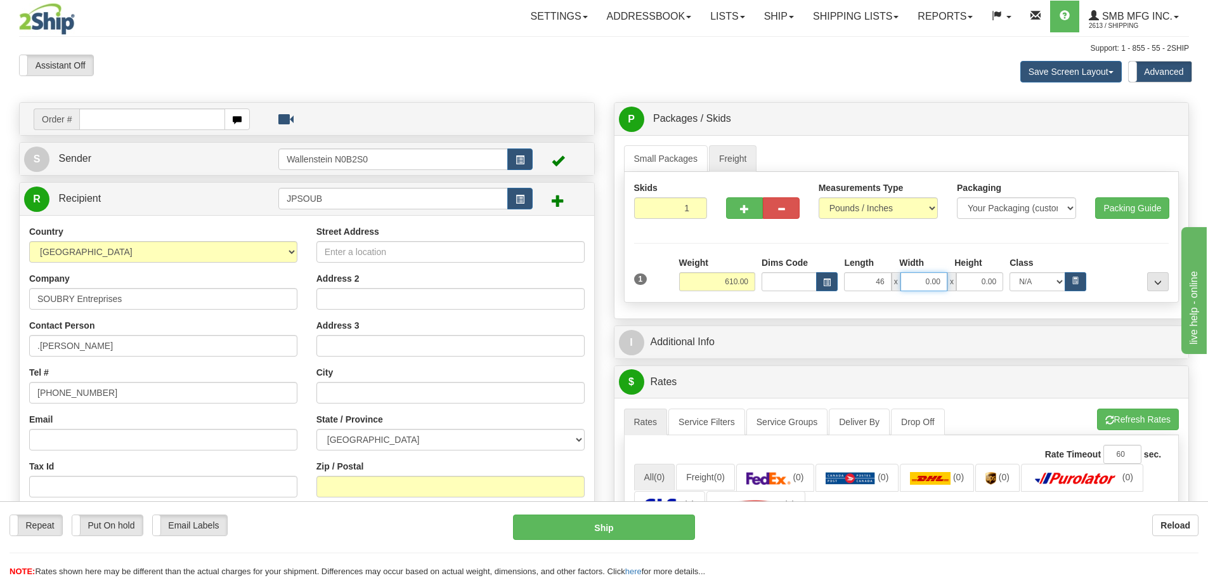
type input "46.00"
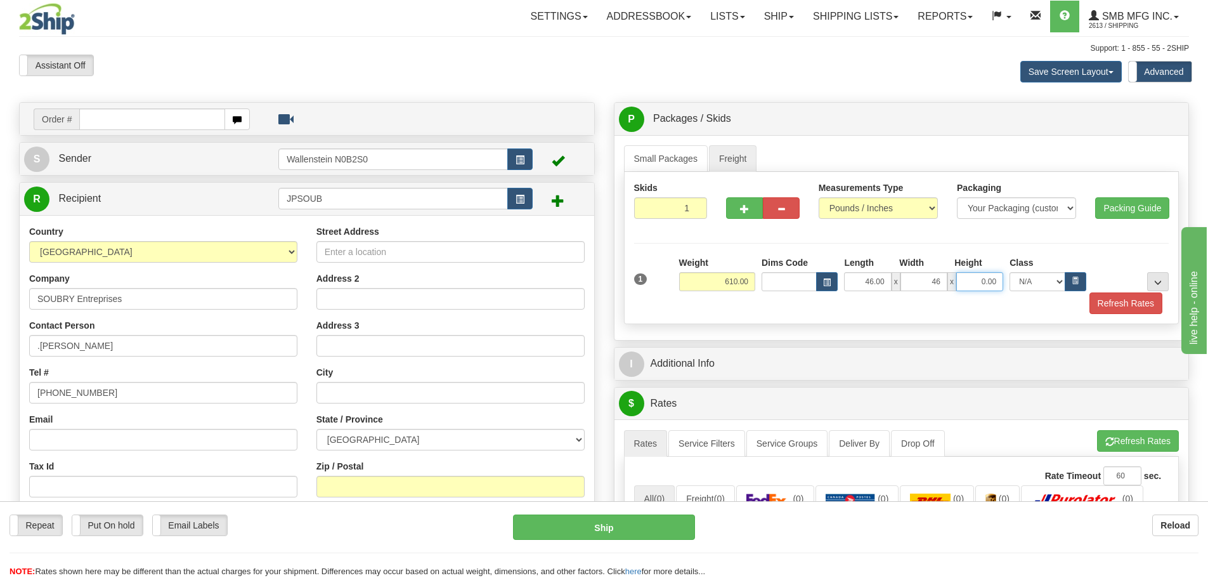
type input "46.00"
type input "70.00"
click at [353, 245] on input "Street Address" at bounding box center [450, 252] width 268 height 22
type input "405 Dickson"
click at [352, 387] on input "text" at bounding box center [450, 393] width 268 height 22
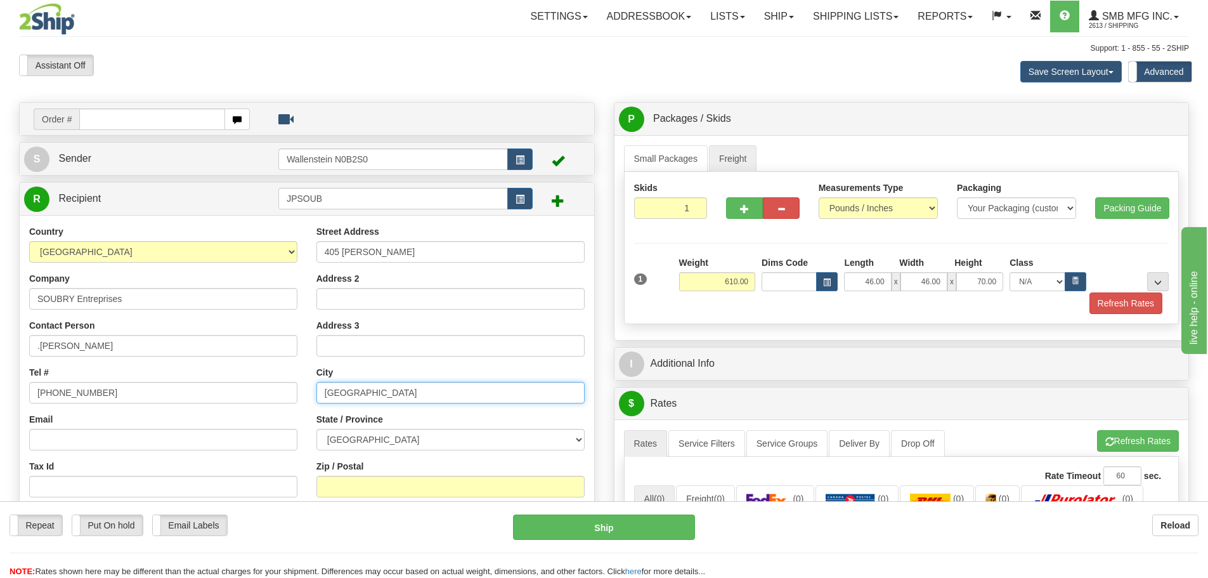
type input "Montreal"
click at [342, 436] on select "[GEOGRAPHIC_DATA] [GEOGRAPHIC_DATA] [GEOGRAPHIC_DATA] [GEOGRAPHIC_DATA] [GEOGRA…" at bounding box center [450, 440] width 268 height 22
select select "QC"
click at [342, 436] on select "[GEOGRAPHIC_DATA] [GEOGRAPHIC_DATA] [GEOGRAPHIC_DATA] [GEOGRAPHIC_DATA] [GEOGRA…" at bounding box center [450, 440] width 268 height 22
click at [368, 484] on input "Zip / Postal" at bounding box center [450, 487] width 268 height 22
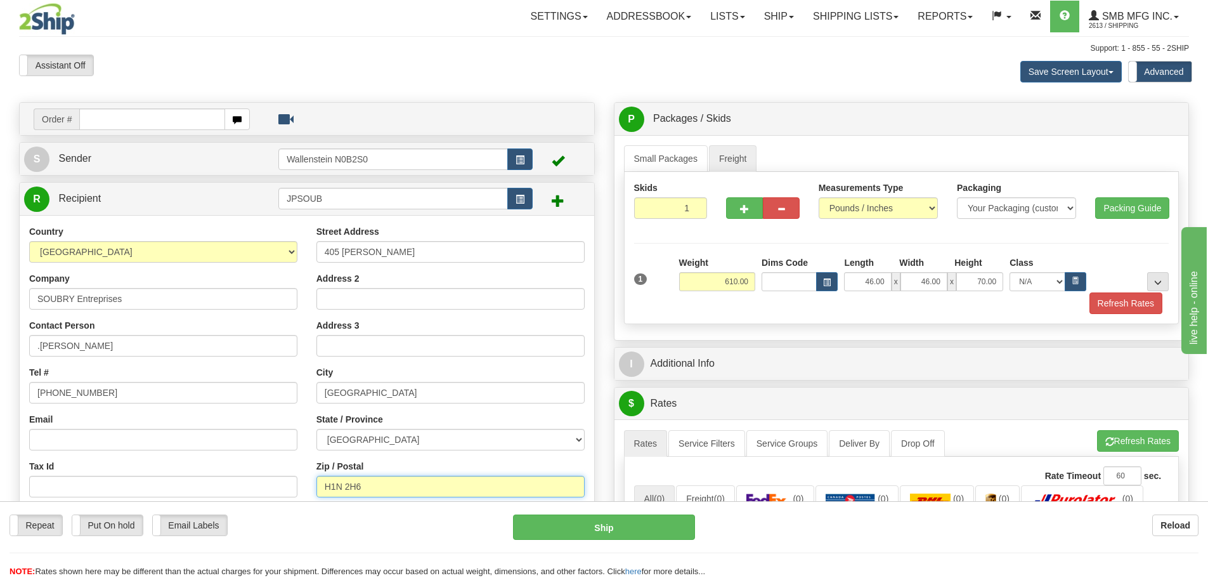
type input "H1N 2H6"
click at [705, 303] on div "Refresh Rates" at bounding box center [902, 303] width 542 height 22
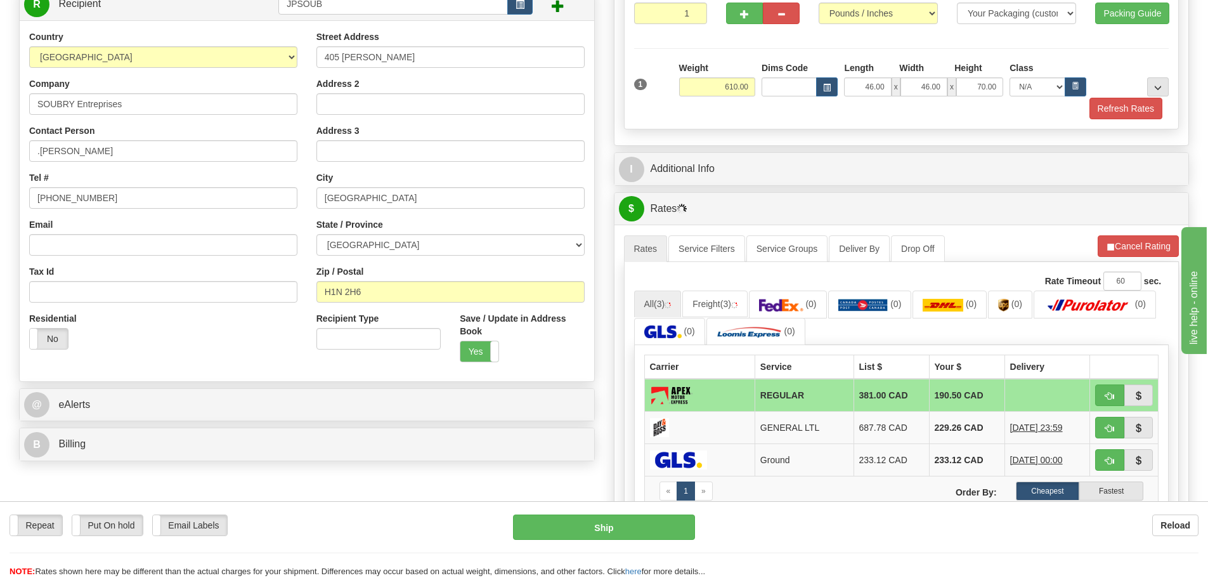
scroll to position [190, 0]
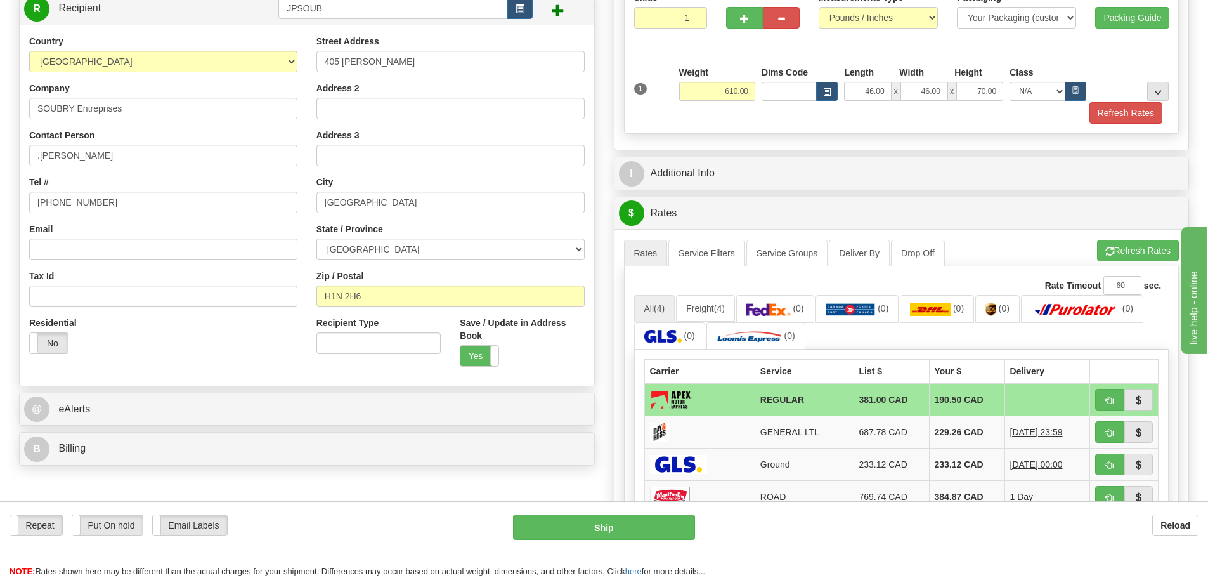
click at [384, 94] on div "Address 2" at bounding box center [450, 100] width 268 height 37
click at [374, 110] on input "Address 2" at bounding box center [450, 109] width 268 height 22
type input "Suite 209"
drag, startPoint x: 1124, startPoint y: 108, endPoint x: 1102, endPoint y: 133, distance: 32.8
click at [1124, 108] on button "Refresh Rates" at bounding box center [1126, 113] width 73 height 22
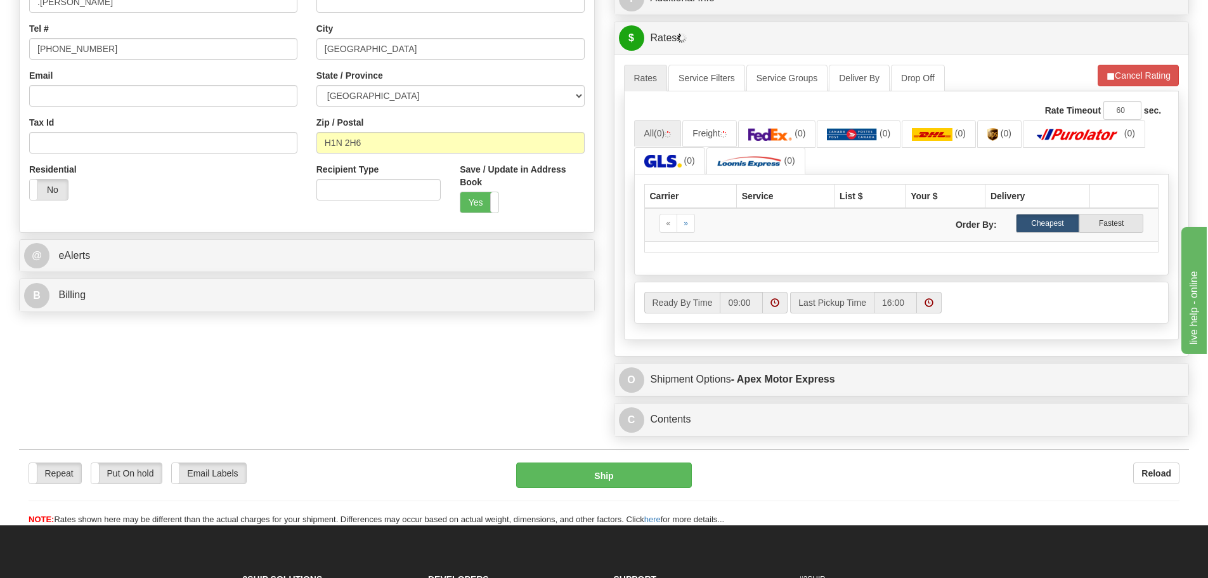
scroll to position [381, 0]
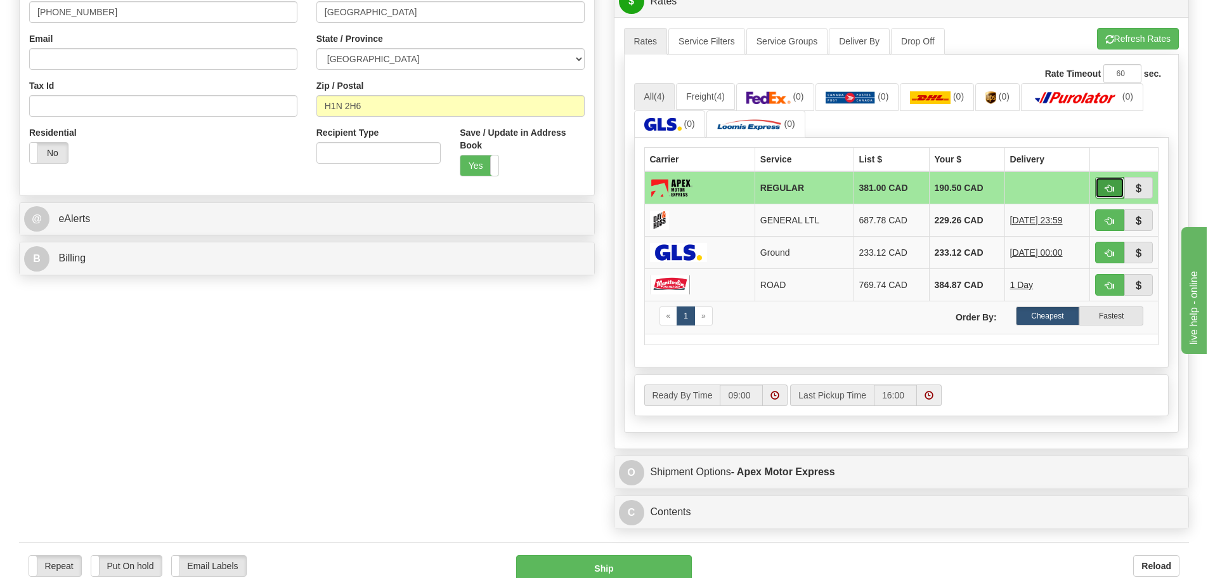
click at [1100, 188] on button "button" at bounding box center [1109, 188] width 29 height 22
type input "REGULAR"
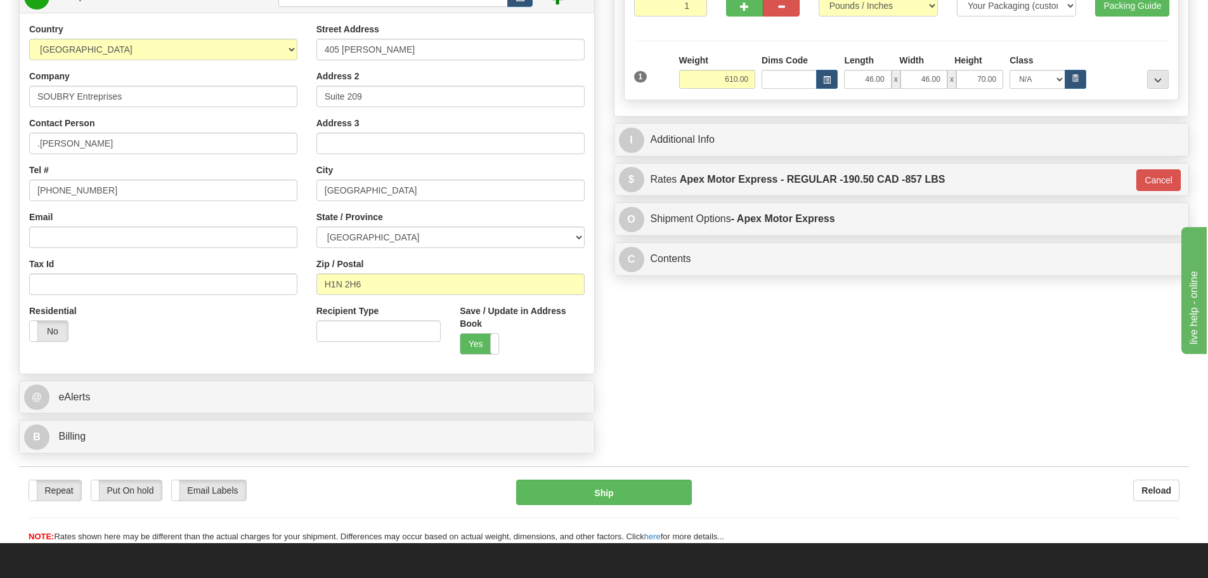
scroll to position [190, 0]
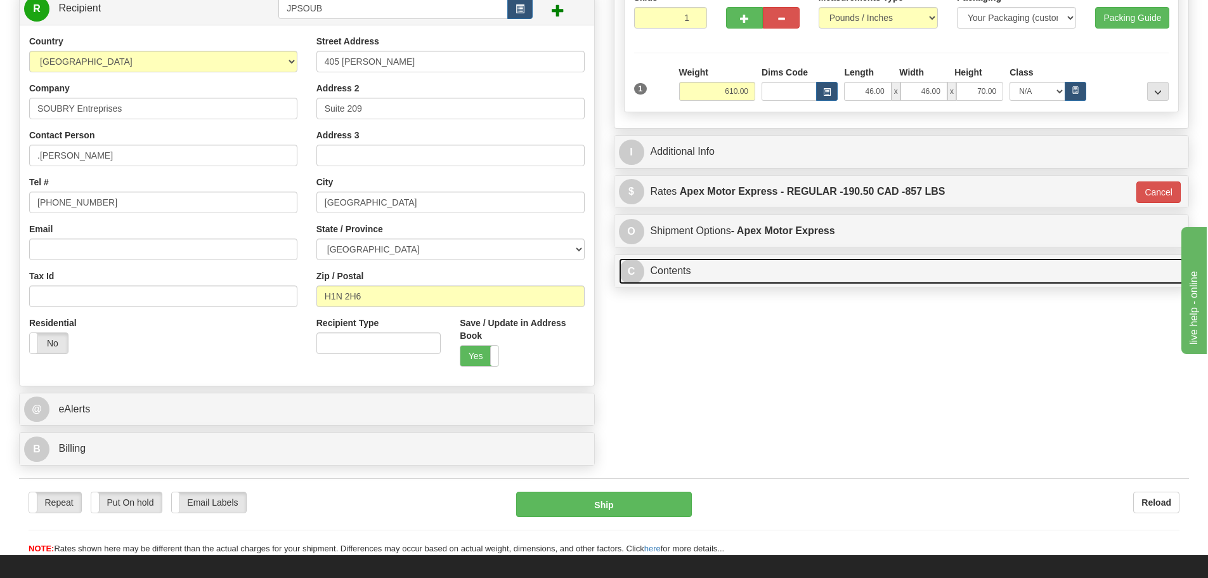
click at [670, 265] on link "C Contents" at bounding box center [902, 271] width 566 height 26
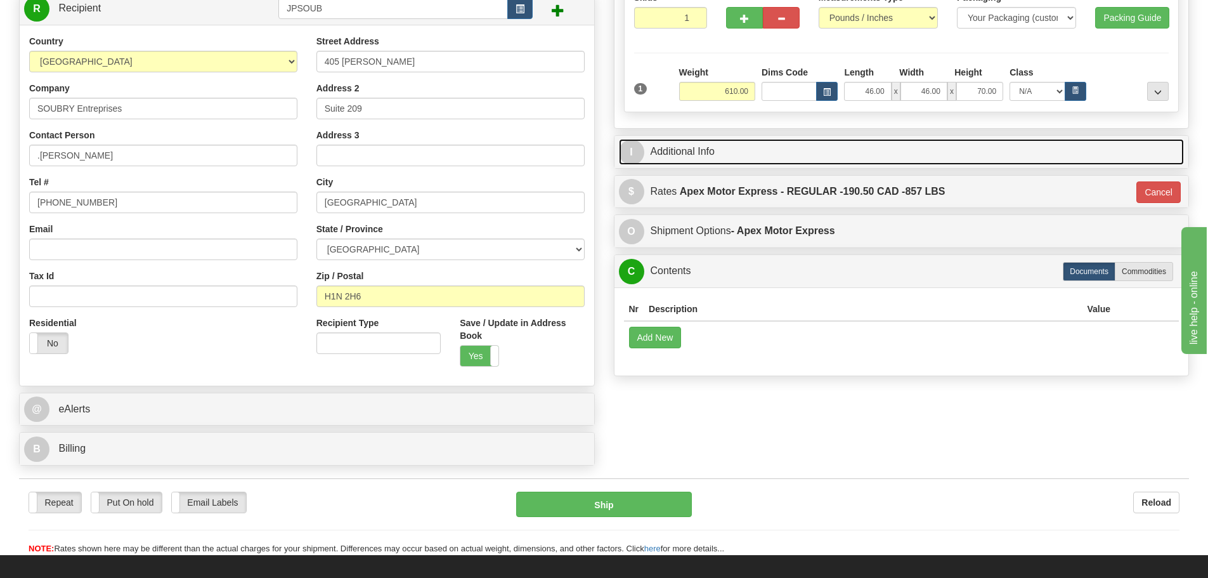
click at [686, 153] on link "I Additional Info" at bounding box center [902, 152] width 566 height 26
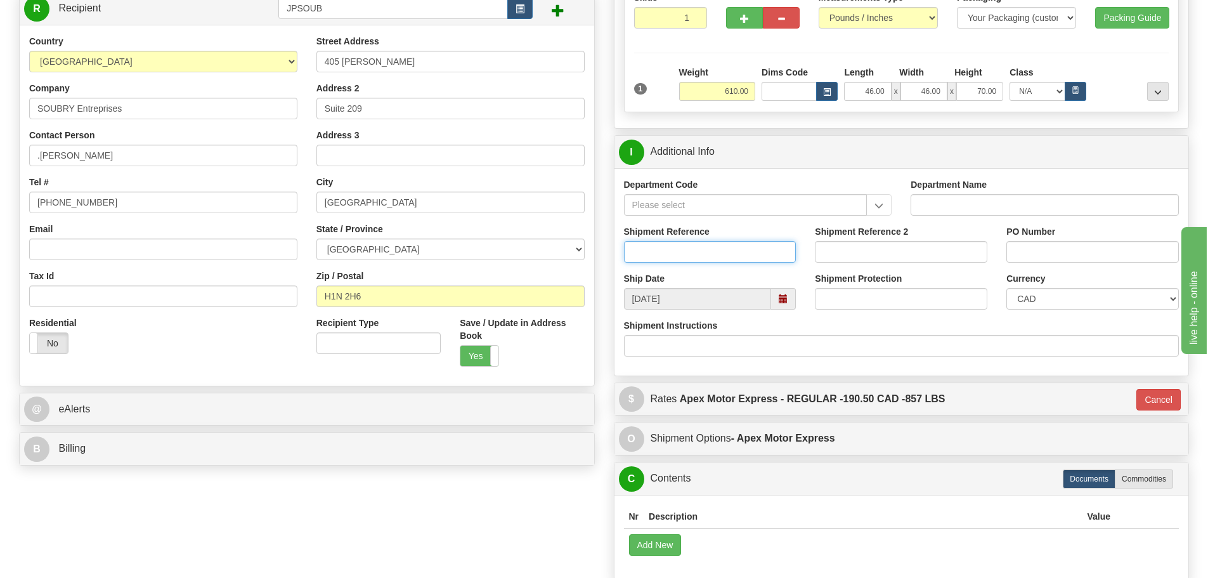
click at [742, 252] on input "Shipment Reference" at bounding box center [710, 252] width 173 height 22
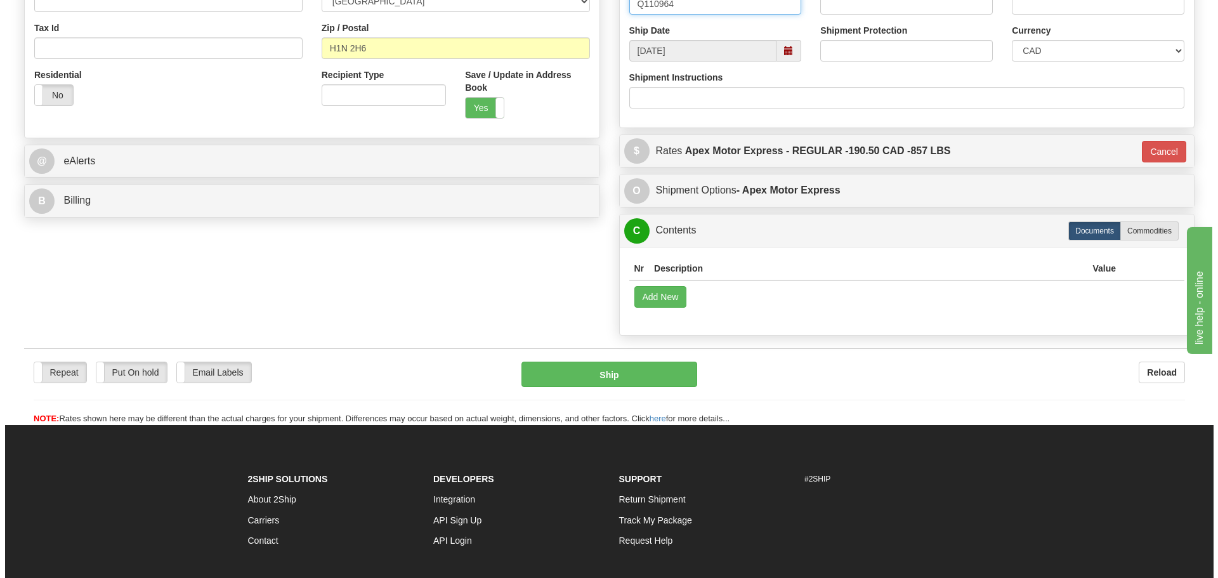
scroll to position [444, 0]
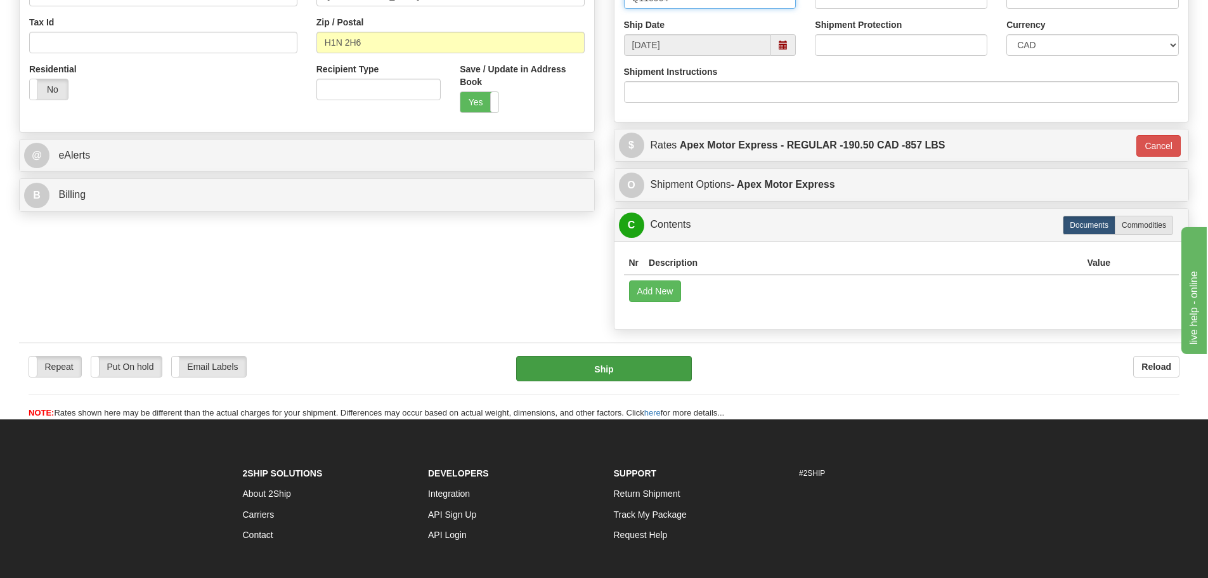
type input "Q110964"
click at [649, 363] on button "Ship" at bounding box center [604, 368] width 176 height 25
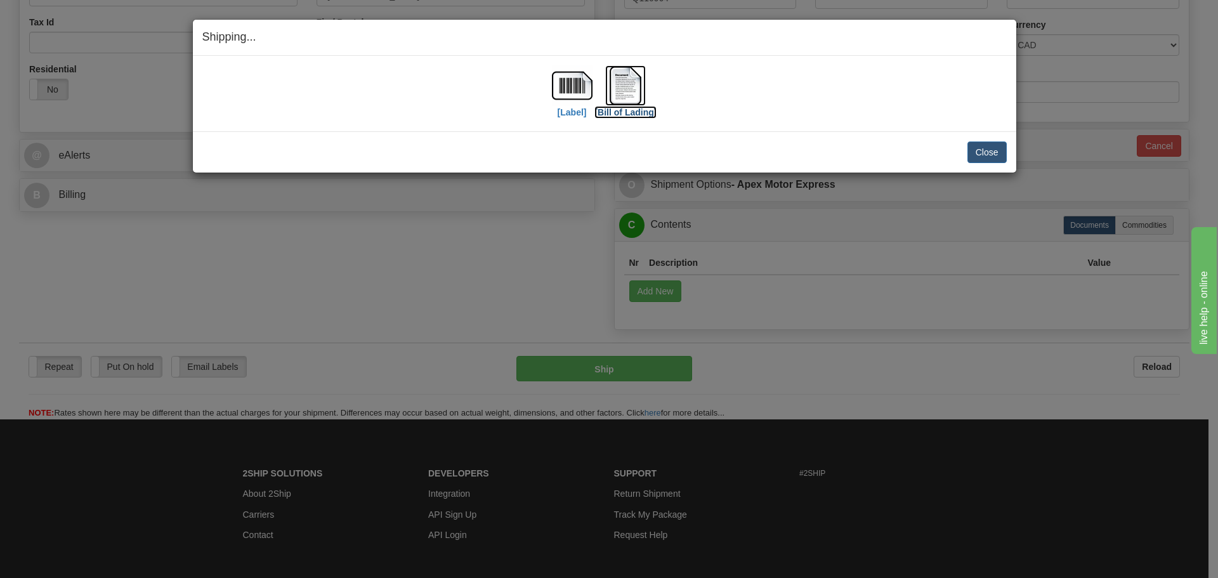
click at [618, 84] on img at bounding box center [625, 85] width 41 height 41
click at [573, 89] on img at bounding box center [572, 85] width 41 height 41
click at [978, 146] on button "Close" at bounding box center [986, 152] width 39 height 22
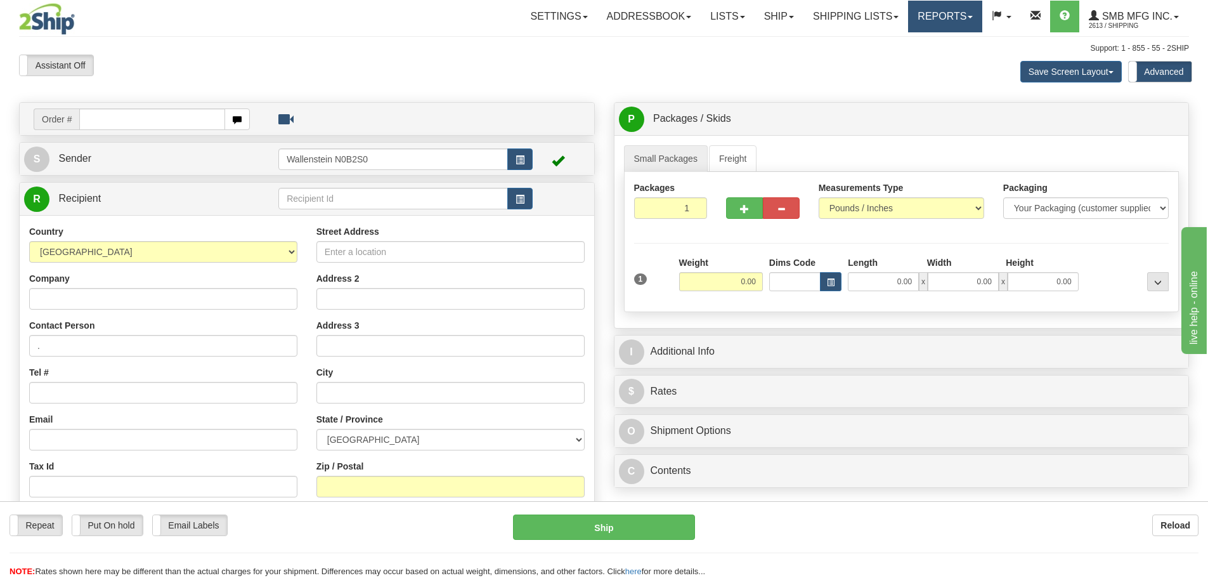
click at [942, 23] on link "Reports" at bounding box center [945, 17] width 74 height 32
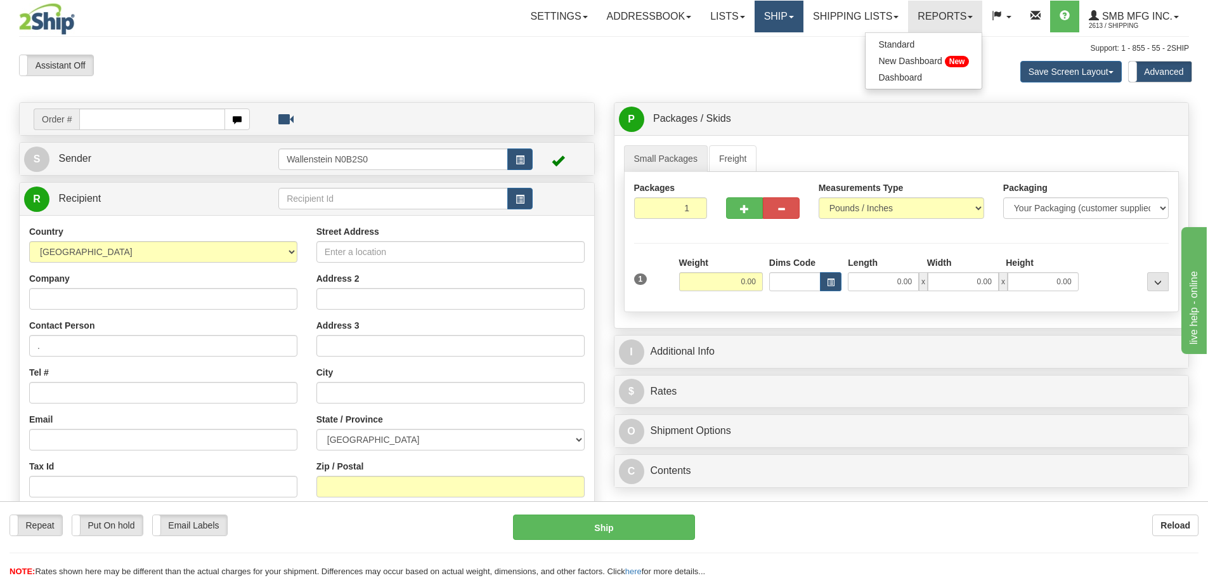
click at [771, 24] on link "Ship" at bounding box center [779, 17] width 49 height 32
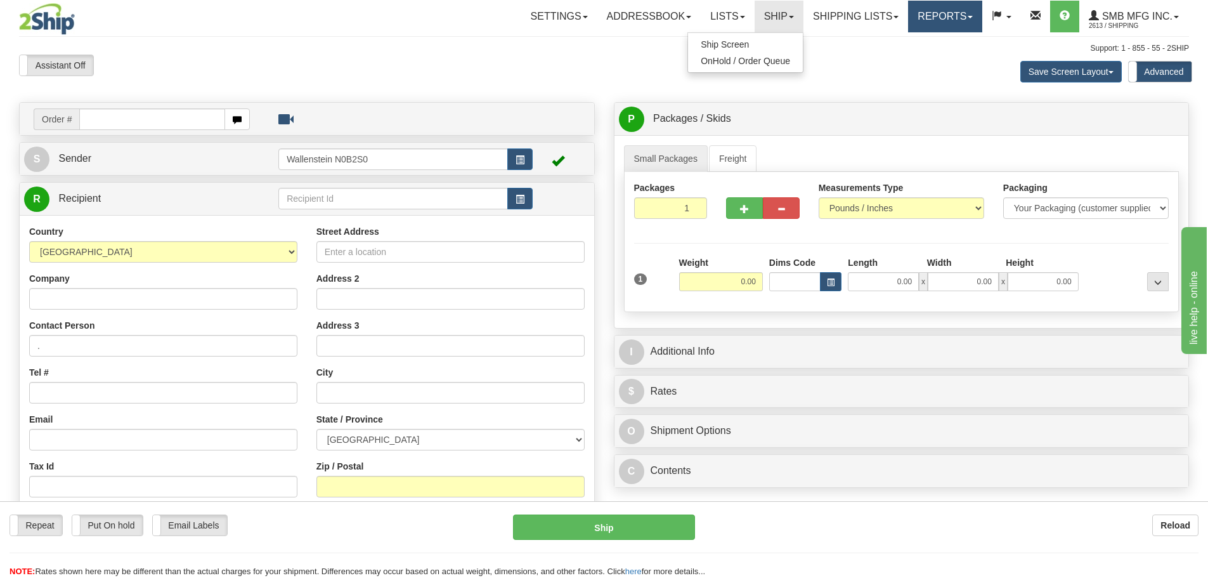
click at [923, 20] on link "Reports" at bounding box center [945, 17] width 74 height 32
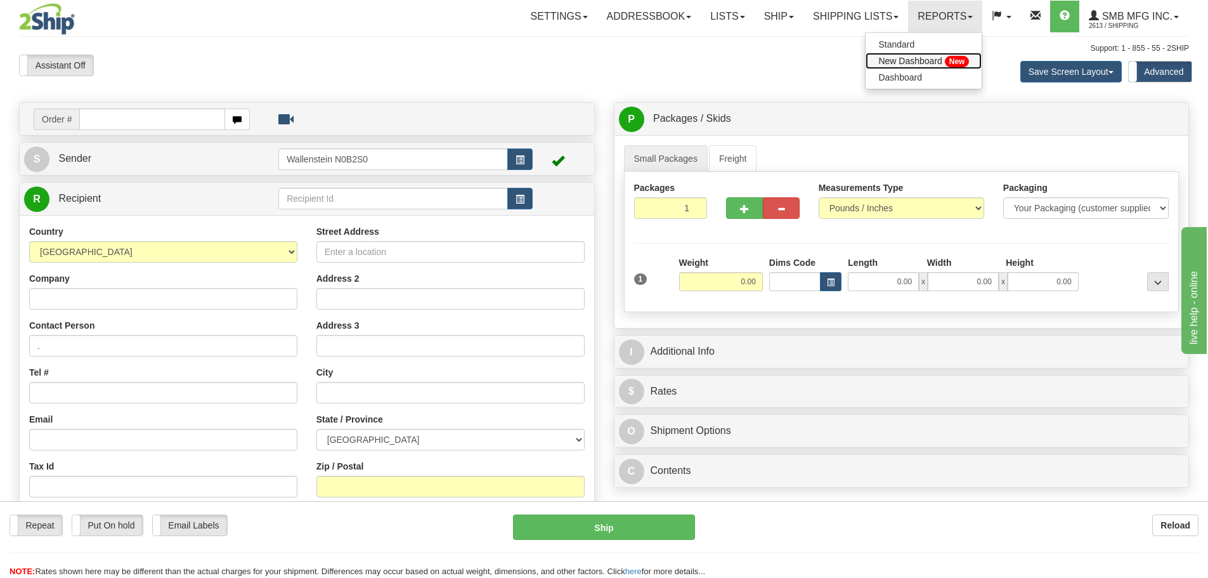
click at [904, 60] on span "New Dashboard" at bounding box center [909, 61] width 63 height 10
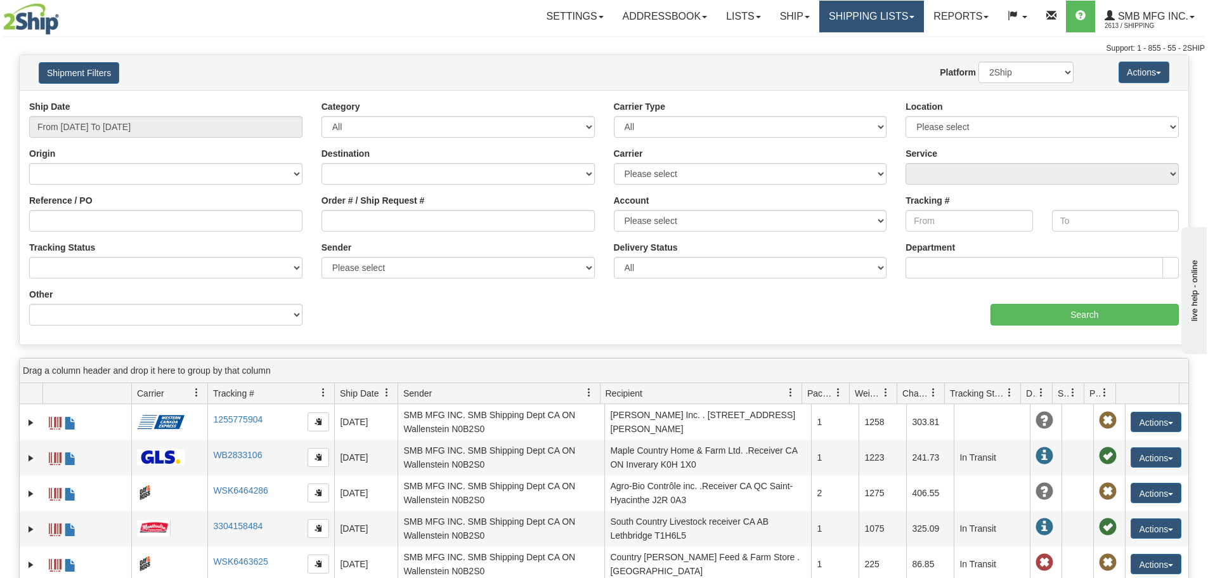
click at [846, 13] on link "Shipping lists" at bounding box center [871, 17] width 105 height 32
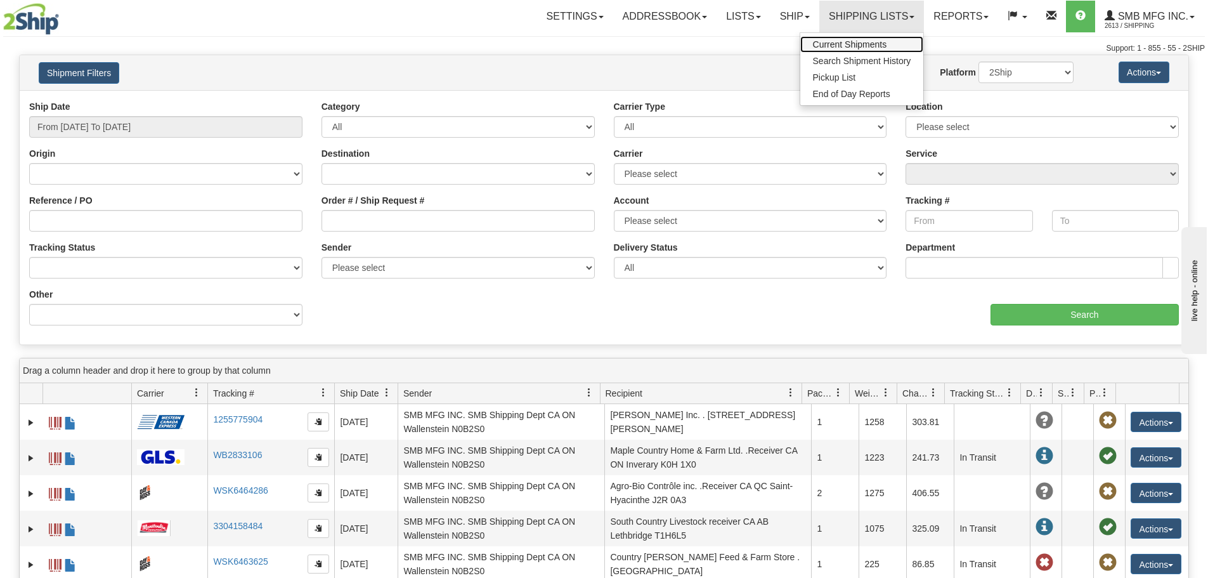
click at [849, 46] on span "Current Shipments" at bounding box center [850, 44] width 74 height 10
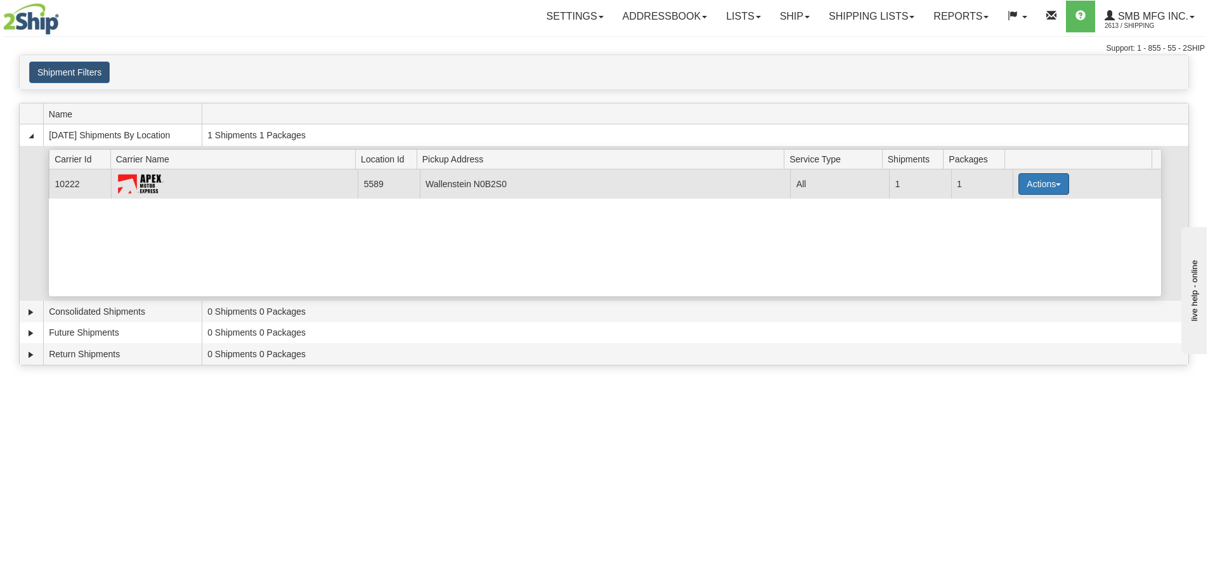
click at [1043, 181] on button "Actions" at bounding box center [1044, 184] width 51 height 22
click at [1020, 210] on link "Details" at bounding box center [1017, 208] width 101 height 16
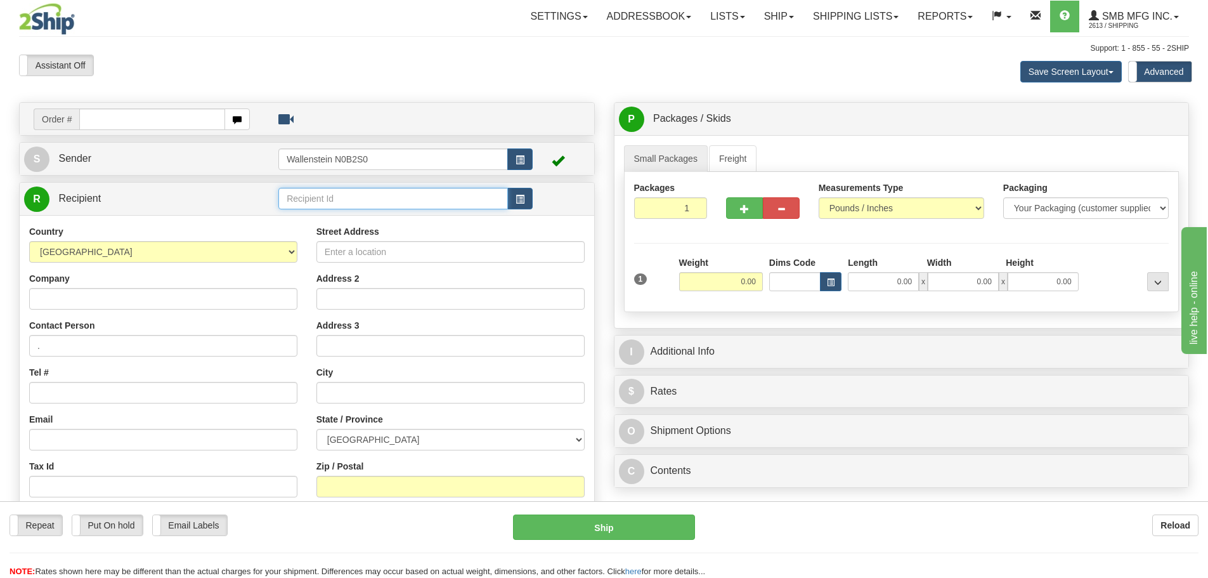
click at [312, 199] on input "text" at bounding box center [393, 199] width 230 height 22
click at [174, 300] on input "Company" at bounding box center [163, 299] width 268 height 22
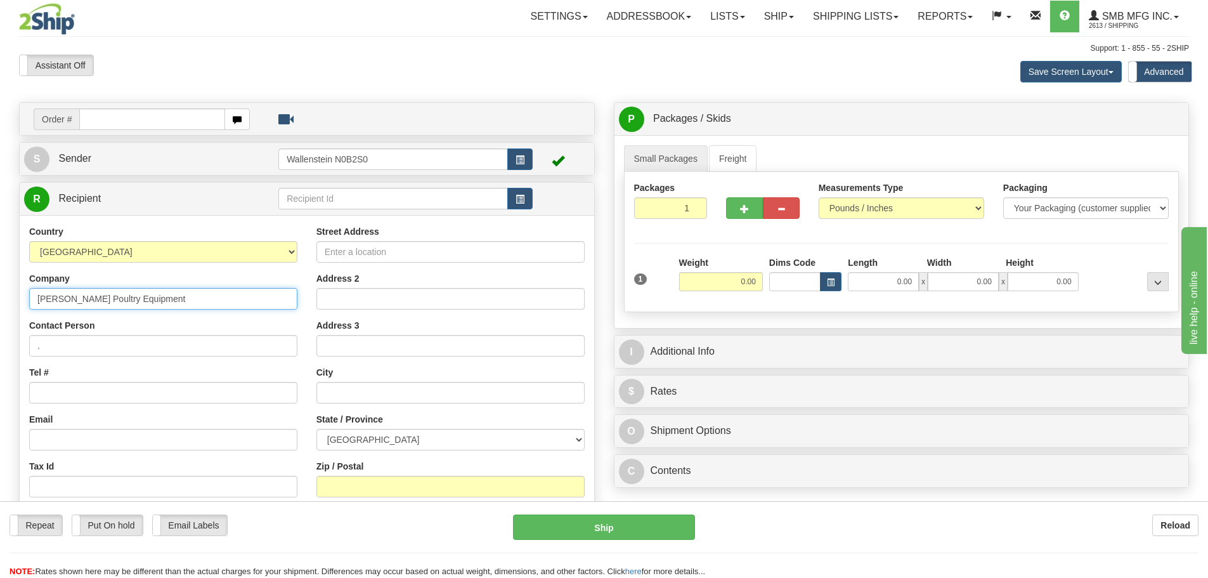
type input "[PERSON_NAME] Poultry Equipment"
click at [87, 391] on input "Tel #" at bounding box center [163, 393] width 268 height 22
click at [96, 394] on input "Tel #" at bounding box center [163, 393] width 268 height 22
paste input "[PHONE_NUMBER]"
type input "[PHONE_NUMBER]"
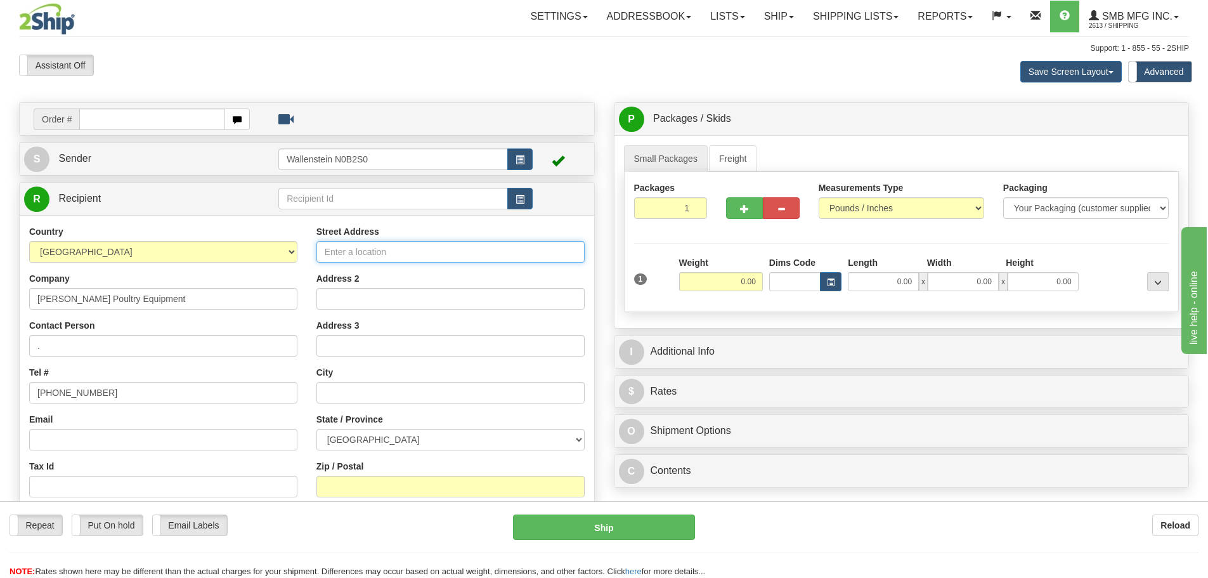
click at [334, 249] on input "Street Address" at bounding box center [450, 252] width 268 height 22
click at [416, 250] on input "[STREET_ADDRESS]" at bounding box center [450, 252] width 268 height 22
click at [433, 251] on input "[STREET_ADDRESS]" at bounding box center [450, 252] width 268 height 22
type input "[STREET_ADDRESS]"
click at [422, 287] on div "Address 2" at bounding box center [450, 290] width 268 height 37
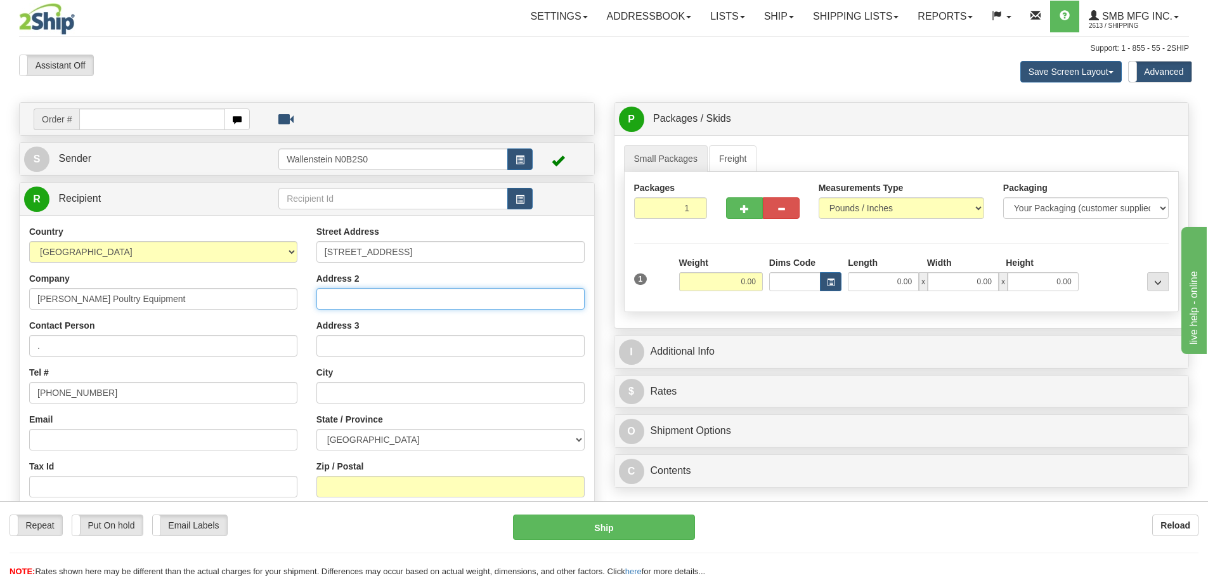
click at [414, 296] on input "Address 2" at bounding box center [450, 299] width 268 height 22
type input "PO Box 13"
click at [384, 387] on input "text" at bounding box center [450, 393] width 268 height 22
type input "[PERSON_NAME]"
click at [374, 437] on select "[GEOGRAPHIC_DATA] [GEOGRAPHIC_DATA] [GEOGRAPHIC_DATA] [GEOGRAPHIC_DATA] [GEOGRA…" at bounding box center [450, 440] width 268 height 22
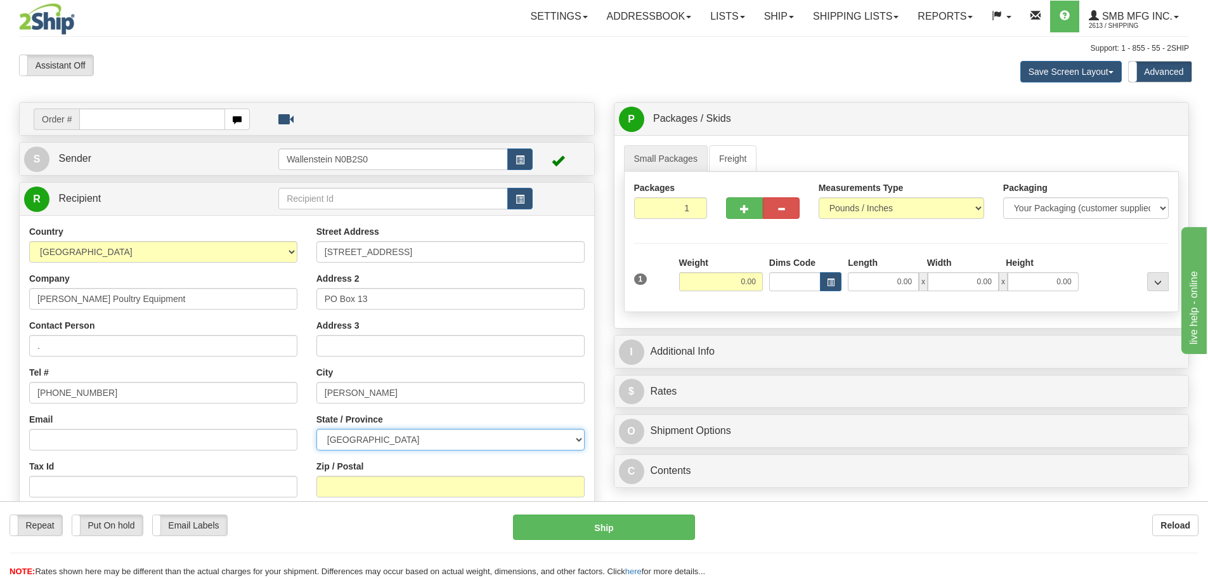
select select "ON"
click at [361, 439] on select "[GEOGRAPHIC_DATA] [GEOGRAPHIC_DATA] [GEOGRAPHIC_DATA] [GEOGRAPHIC_DATA] [GEOGRA…" at bounding box center [450, 440] width 268 height 22
click at [358, 479] on input "Zip / Postal" at bounding box center [450, 487] width 268 height 22
type input "N0A 1J0"
click at [744, 284] on input "0.00" at bounding box center [721, 281] width 84 height 19
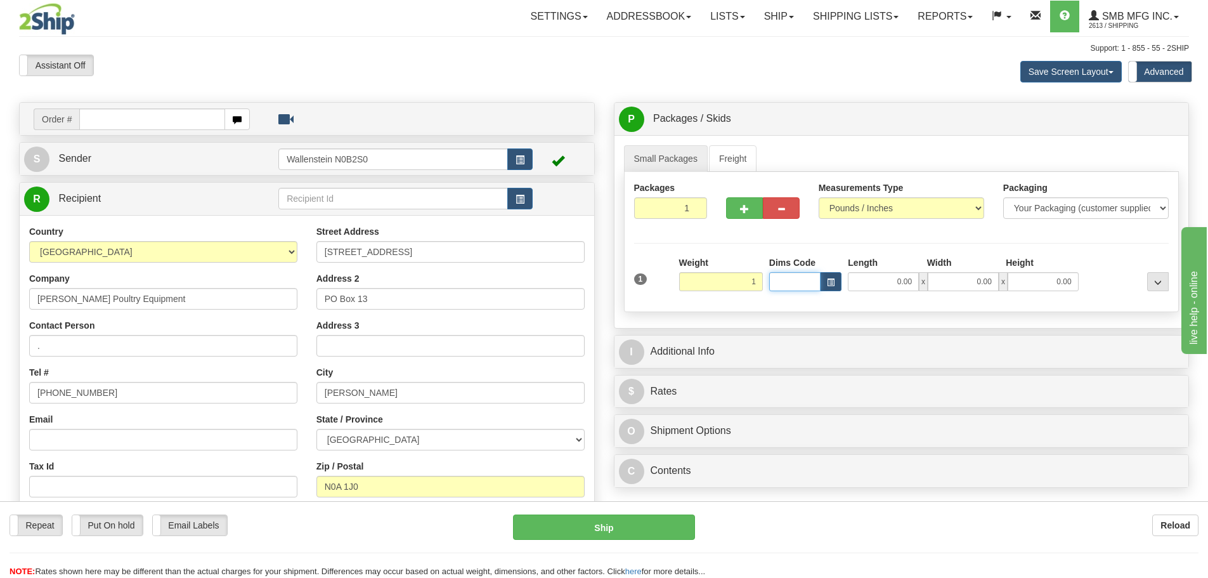
type input "1.00"
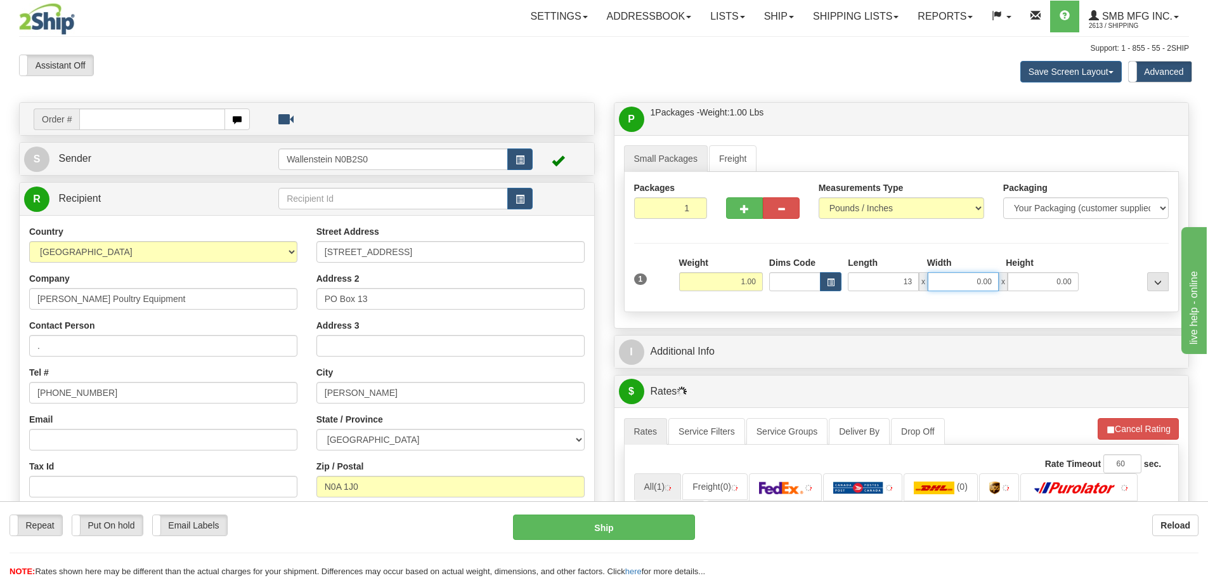
type input "13.00"
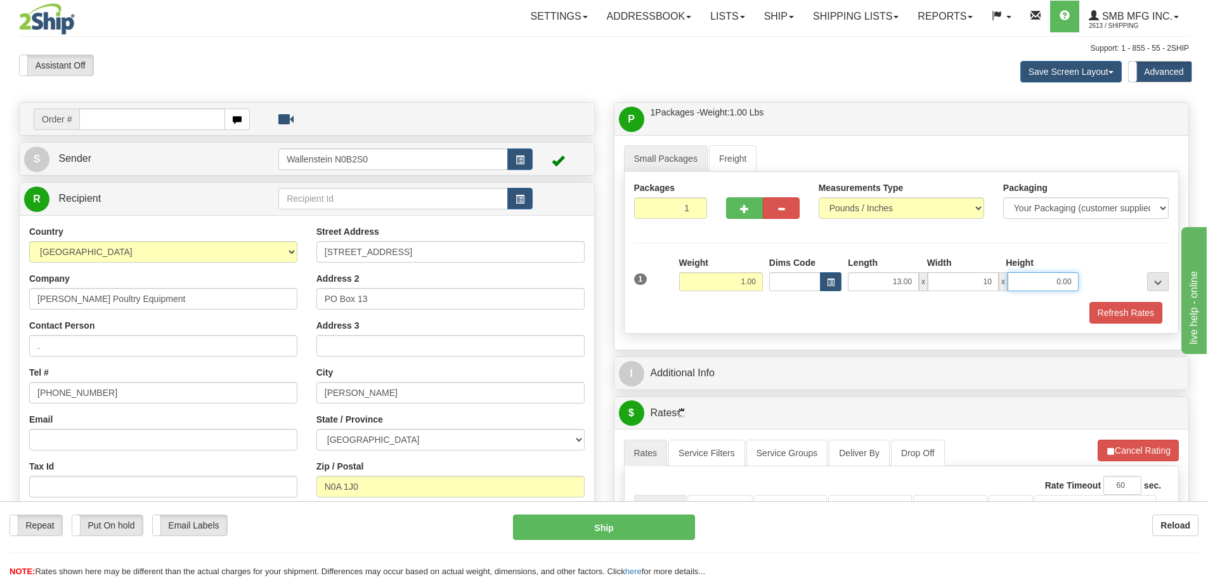
type input "10.00"
type input "1.00"
click at [1103, 313] on button "Refresh Rates" at bounding box center [1126, 313] width 73 height 22
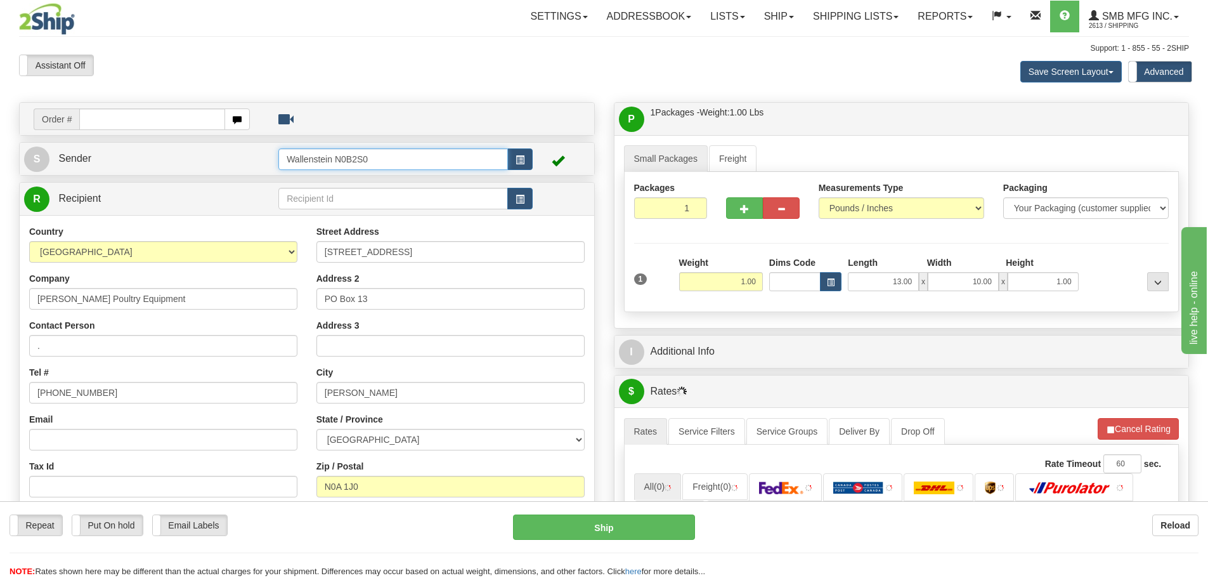
click at [371, 160] on input "Wallenstein N0B2S0" at bounding box center [393, 159] width 230 height 22
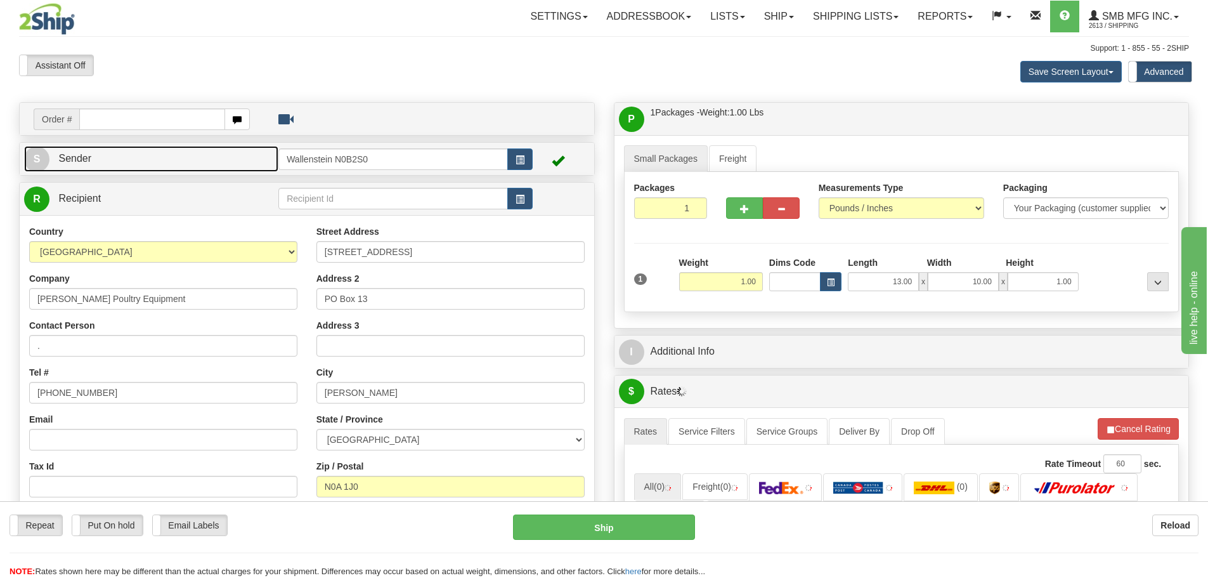
click at [182, 164] on link "S Sender" at bounding box center [151, 159] width 254 height 26
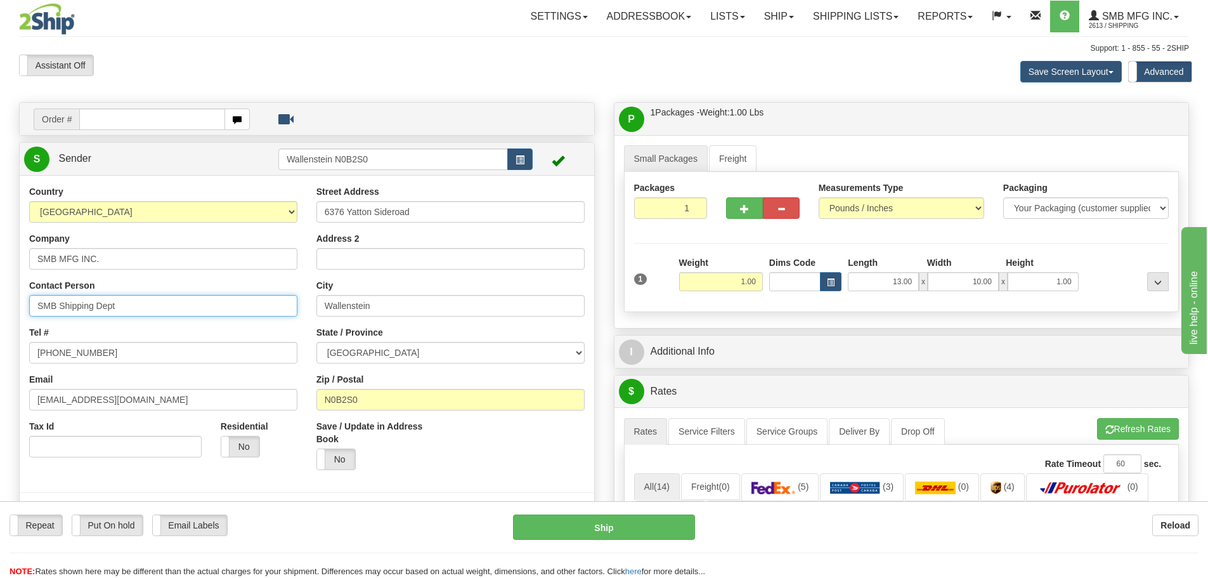
drag, startPoint x: 147, startPoint y: 307, endPoint x: -200, endPoint y: 271, distance: 348.1
click at [0, 271] on html "Training Course Close Toggle navigation Settings Shipping Preferences New Sende…" at bounding box center [604, 289] width 1208 height 578
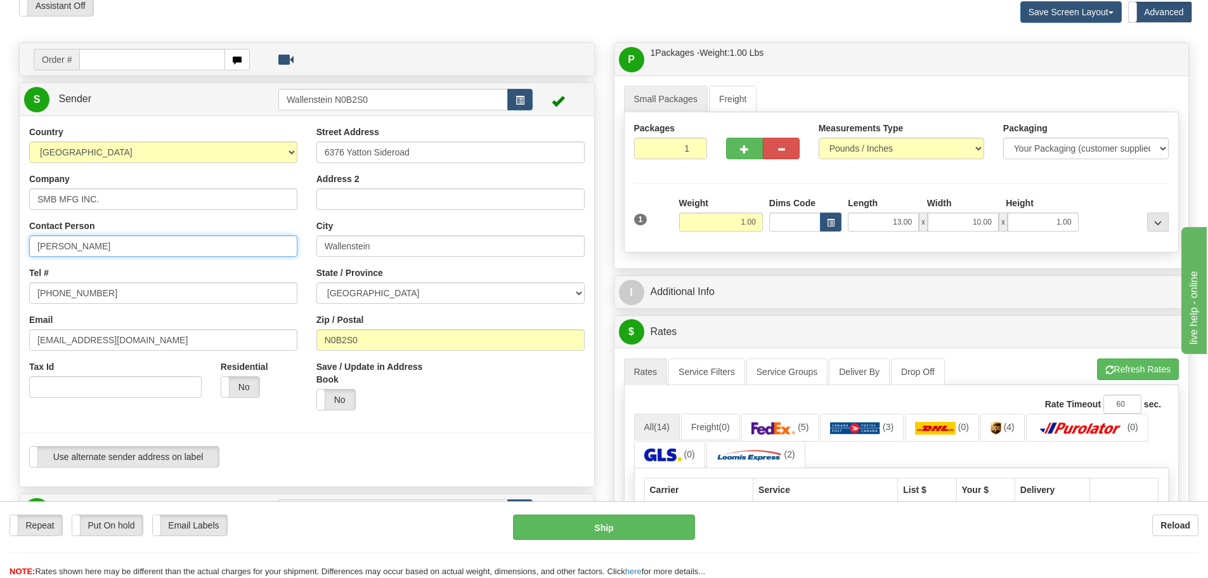
scroll to position [63, 0]
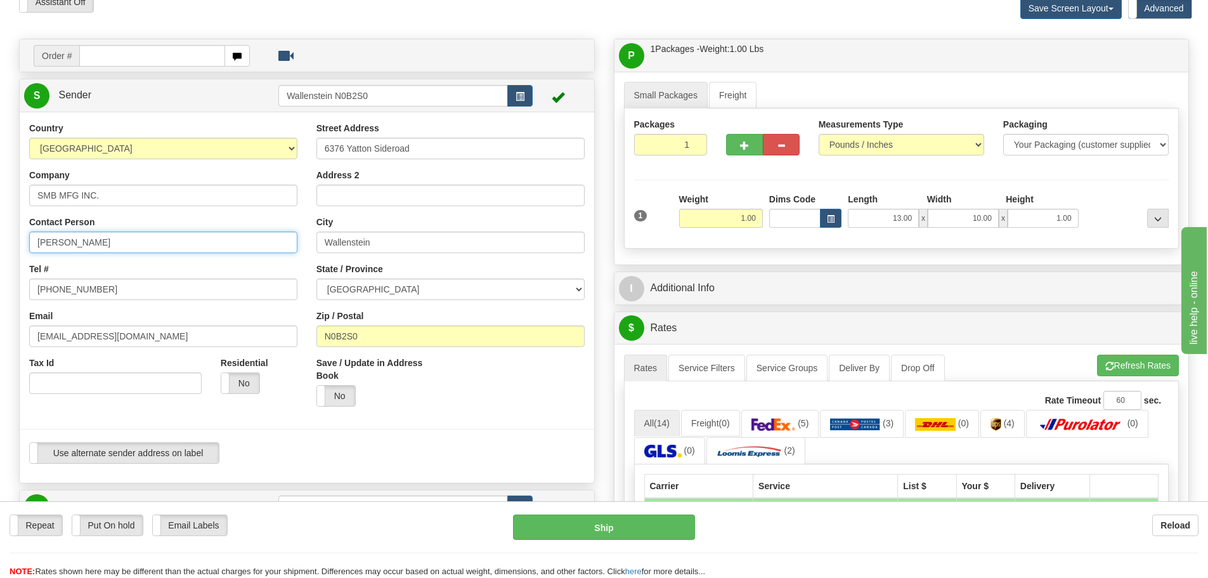
type input "[PERSON_NAME]"
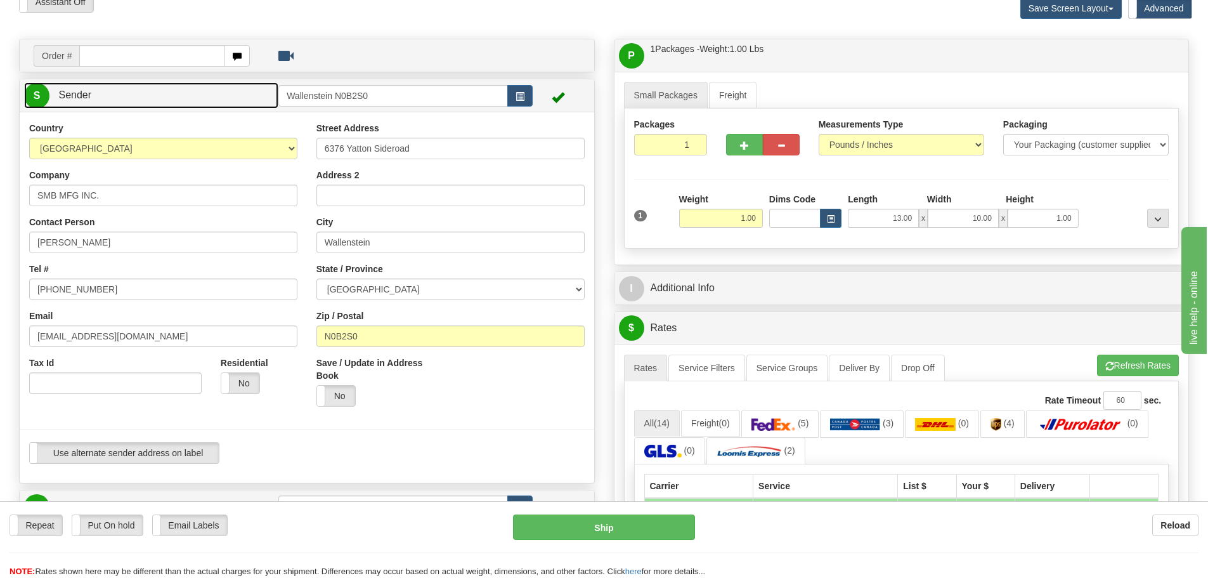
click at [225, 84] on link "S Sender" at bounding box center [151, 95] width 254 height 26
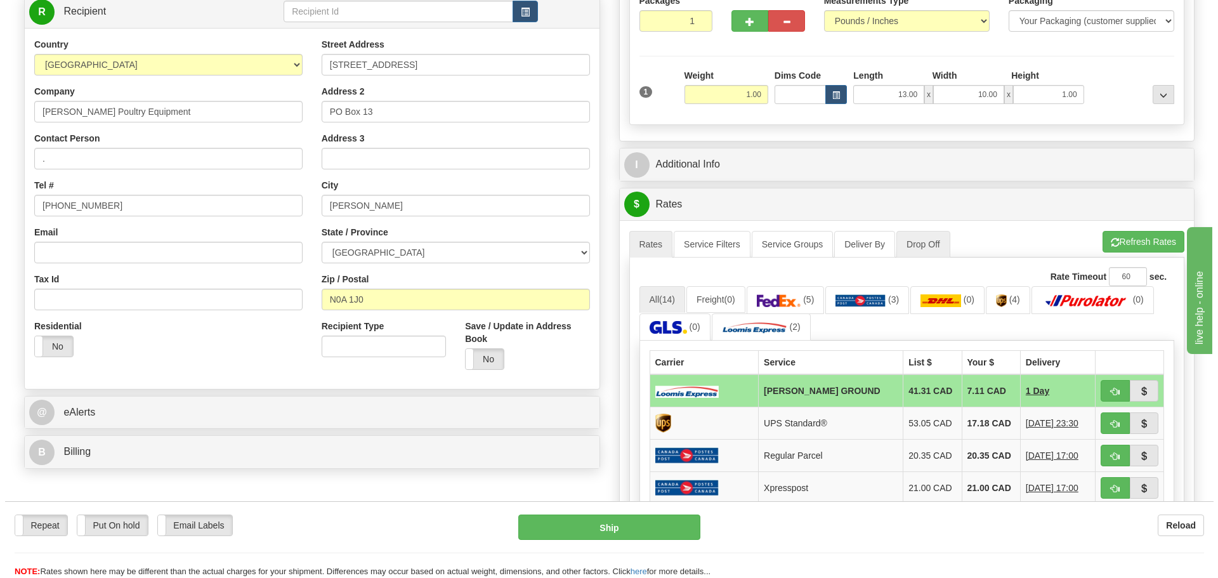
scroll to position [190, 0]
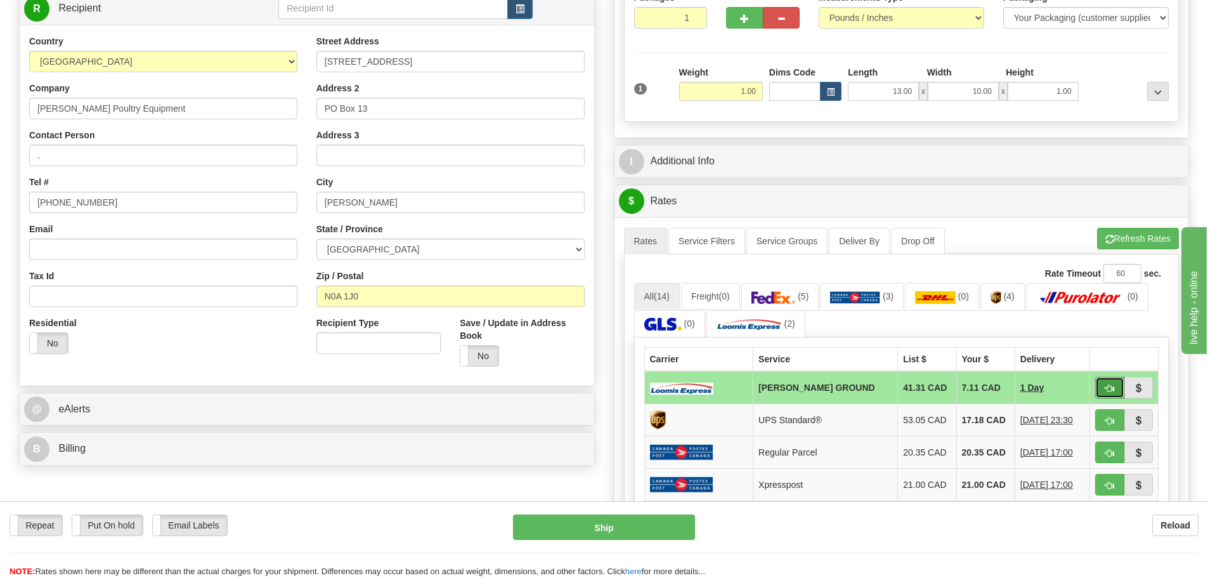
click at [1107, 389] on span "button" at bounding box center [1109, 388] width 9 height 8
type input "DD"
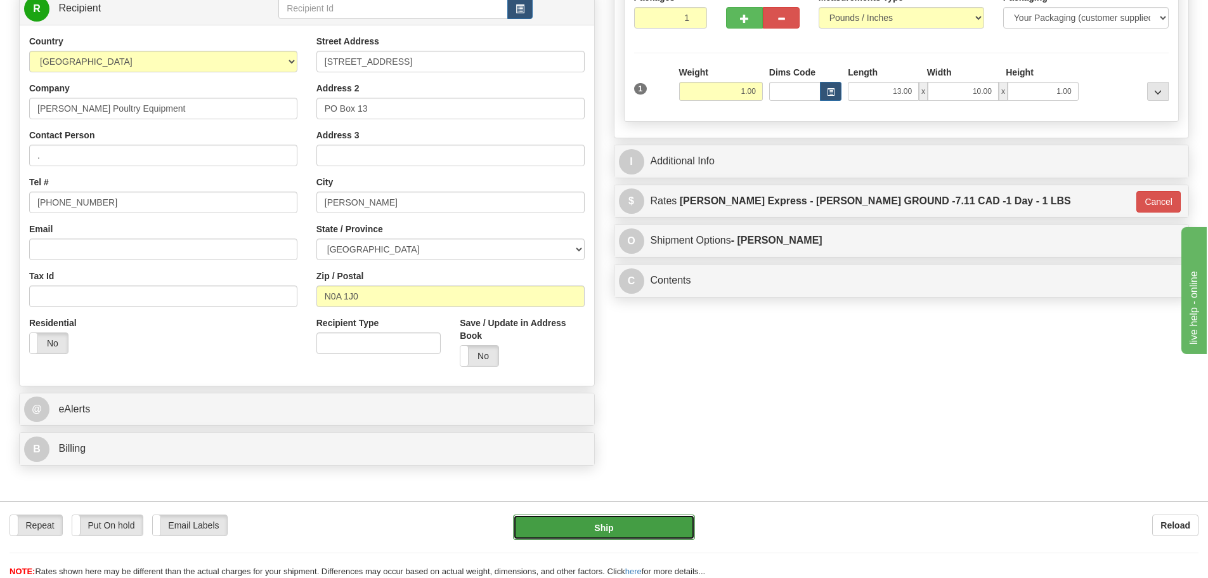
click at [675, 530] on button "Ship" at bounding box center [604, 526] width 182 height 25
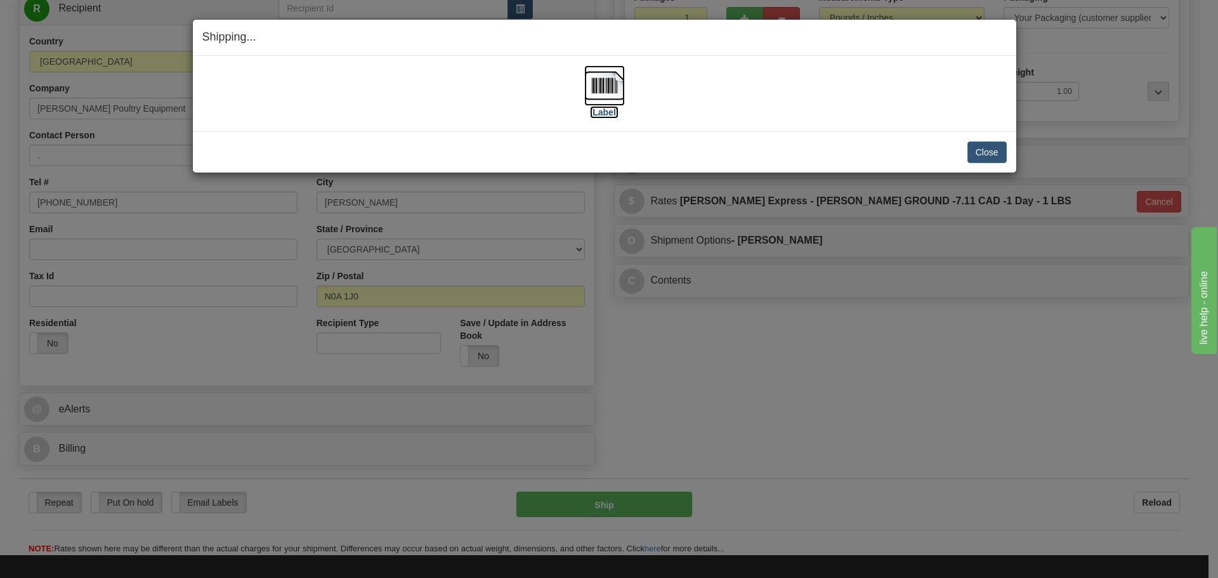
click at [608, 99] on img at bounding box center [604, 85] width 41 height 41
